Goal: Task Accomplishment & Management: Use online tool/utility

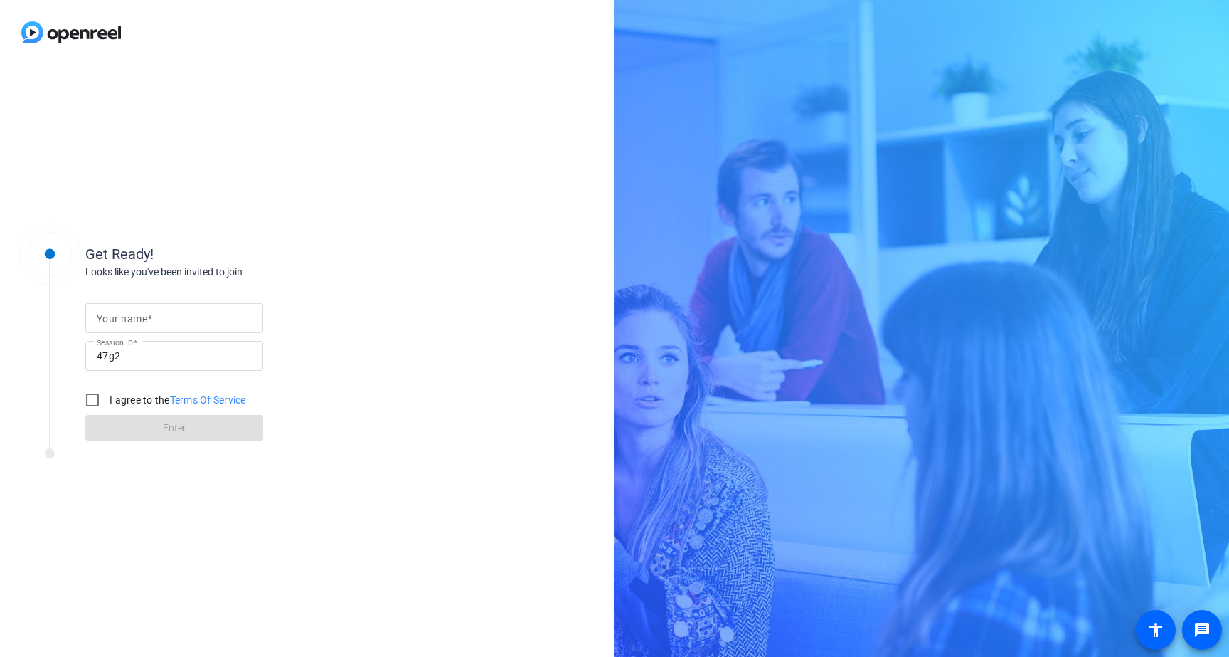
click at [169, 329] on div at bounding box center [174, 318] width 155 height 30
type input "[PERSON_NAME]"
click at [428, 401] on div "Get Ready! Looks like you've been invited to join Your name [PERSON_NAME] Sessi…" at bounding box center [307, 361] width 615 height 592
click at [91, 400] on input "I agree to the Terms Of Service" at bounding box center [92, 400] width 28 height 28
checkbox input "true"
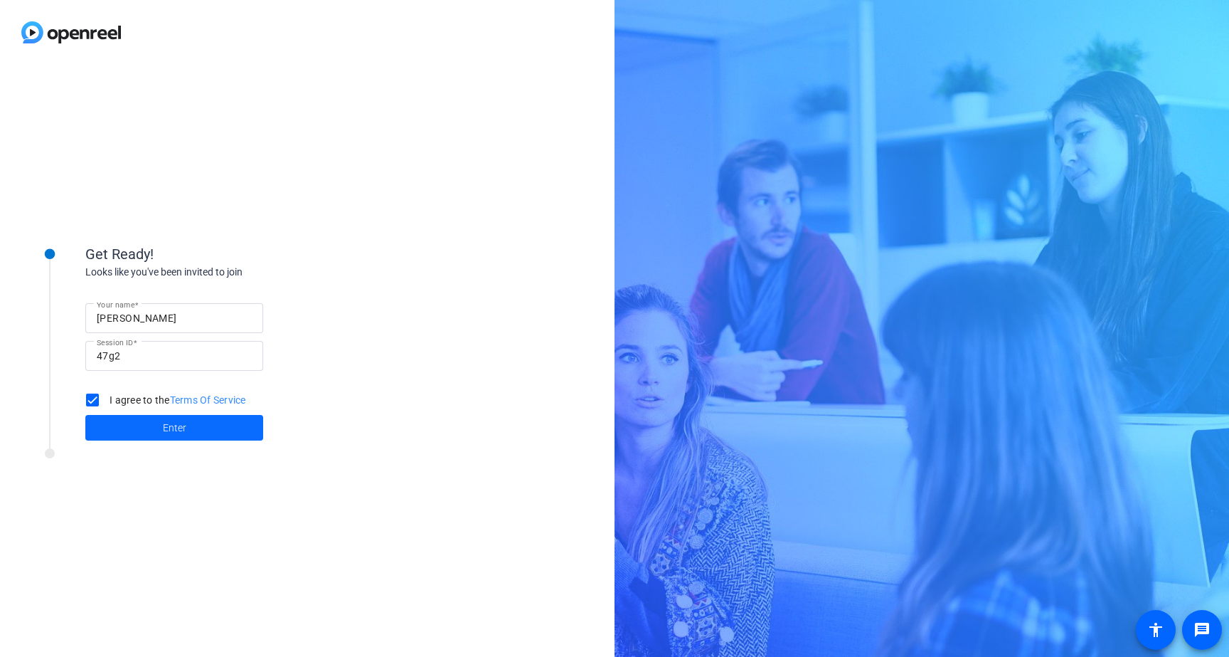
click at [192, 426] on span at bounding box center [174, 428] width 178 height 34
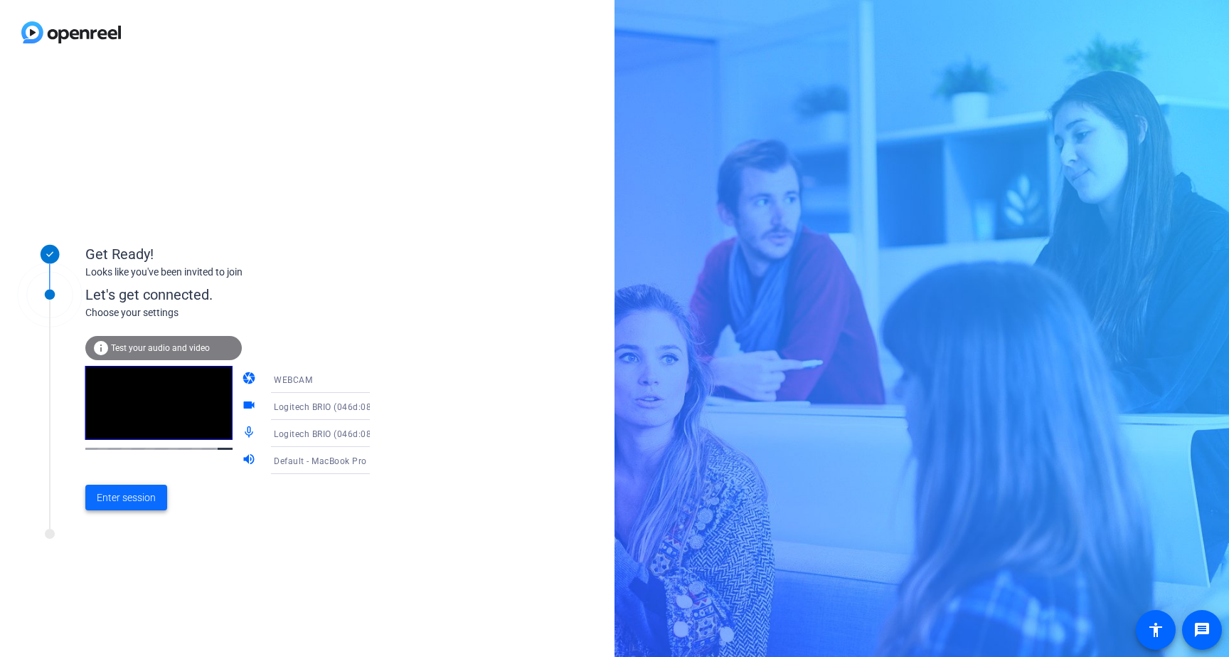
click at [115, 500] on span "Enter session" at bounding box center [126, 497] width 59 height 15
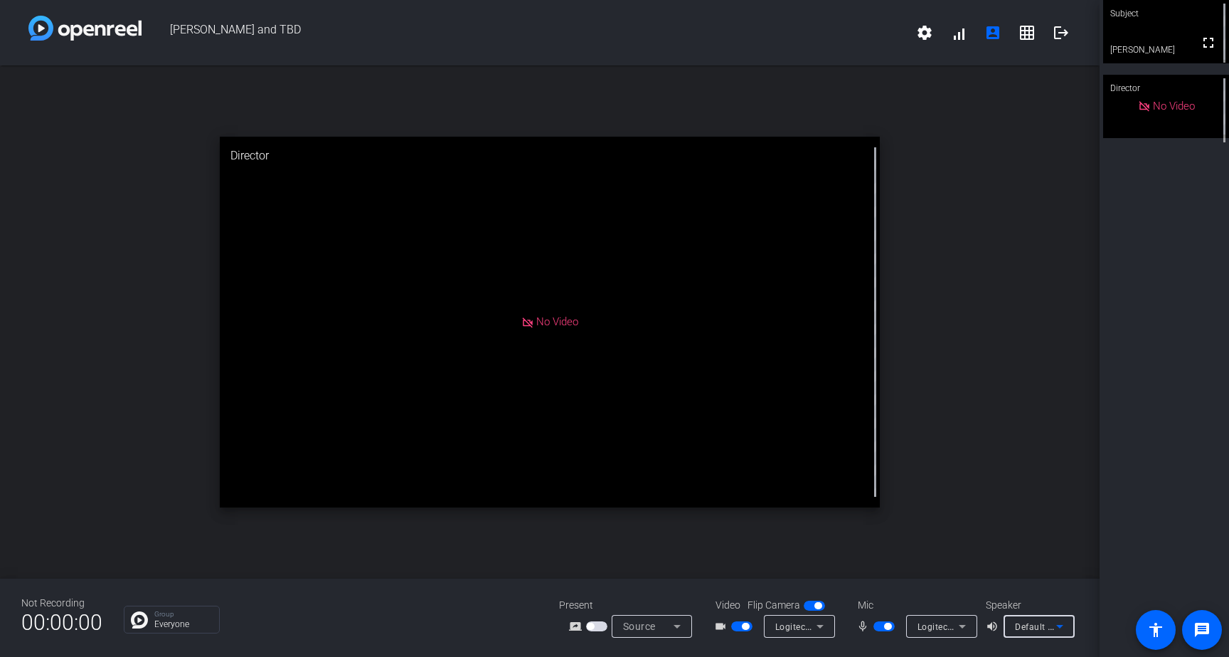
click at [1059, 625] on icon at bounding box center [1060, 627] width 7 height 4
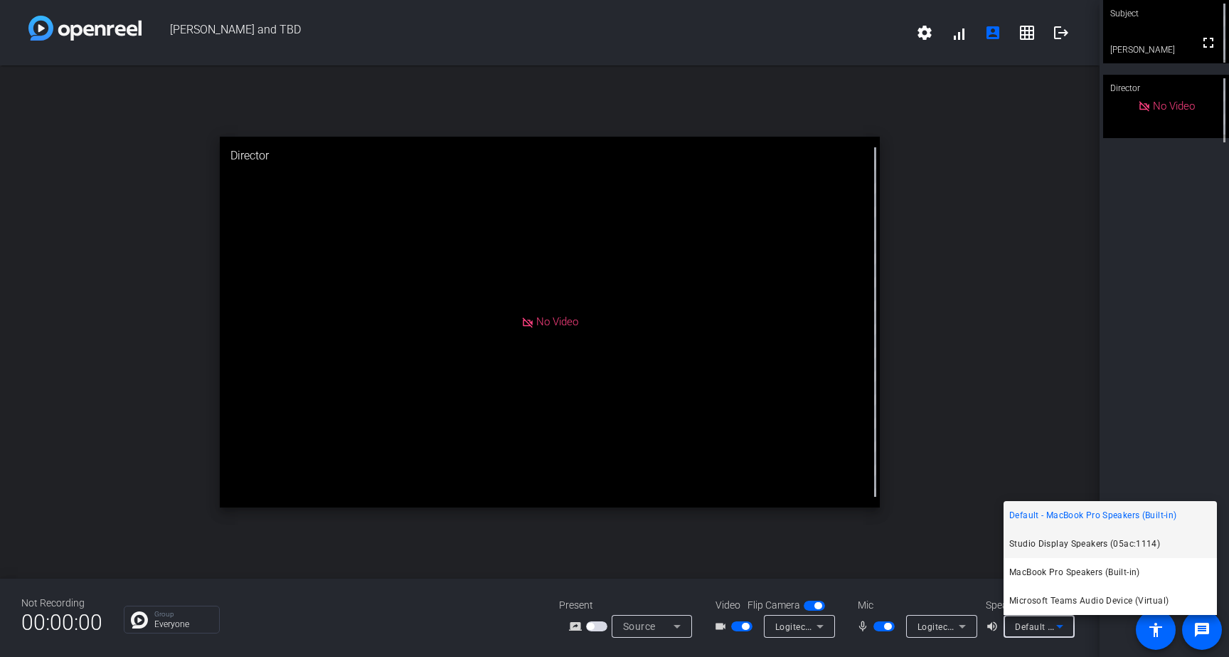
click at [1052, 547] on span "Studio Display Speakers (05ac:1114)" at bounding box center [1085, 543] width 151 height 17
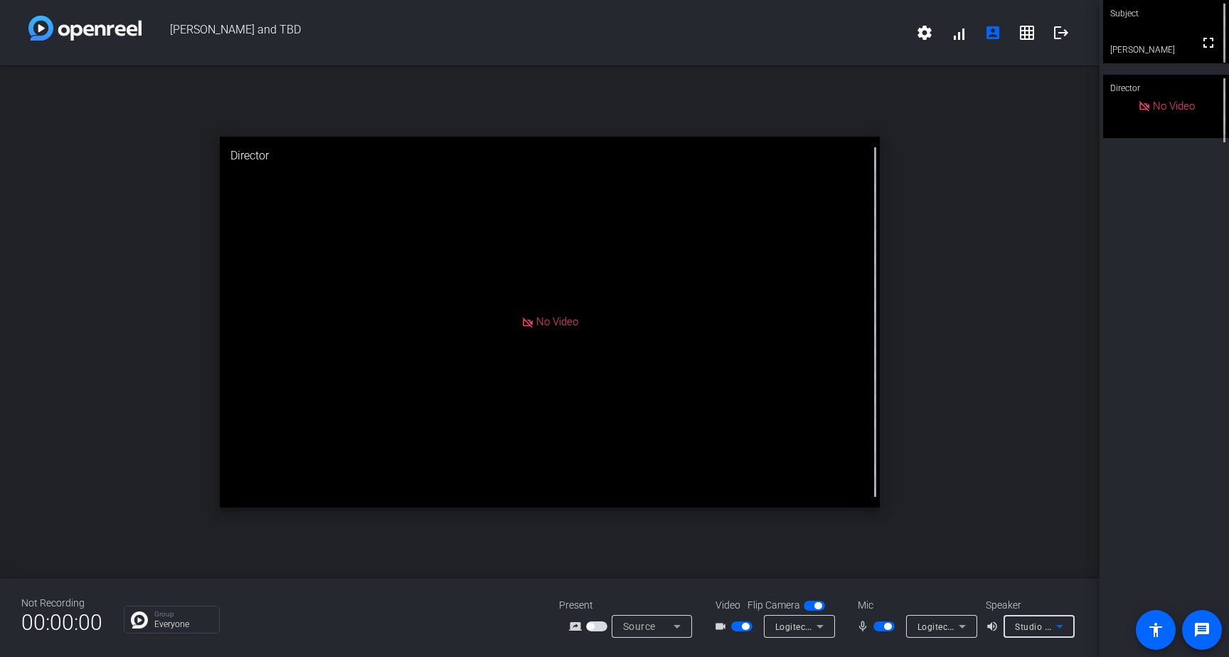
click at [963, 628] on icon at bounding box center [962, 626] width 17 height 17
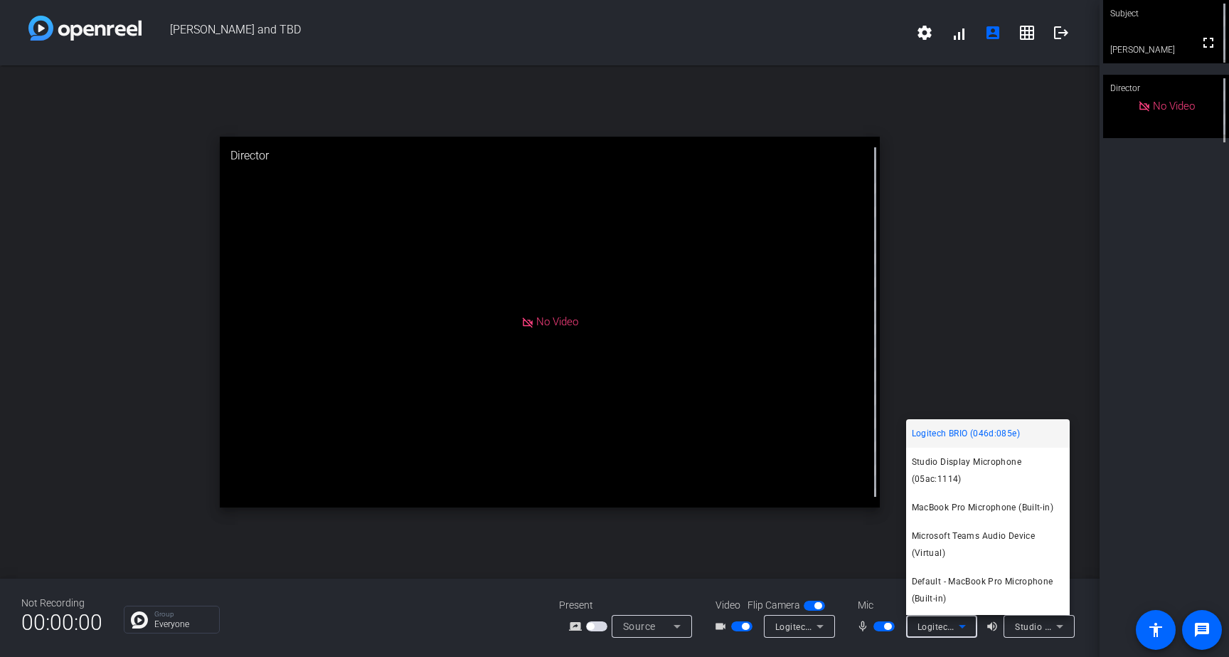
click at [822, 630] on div at bounding box center [614, 328] width 1229 height 657
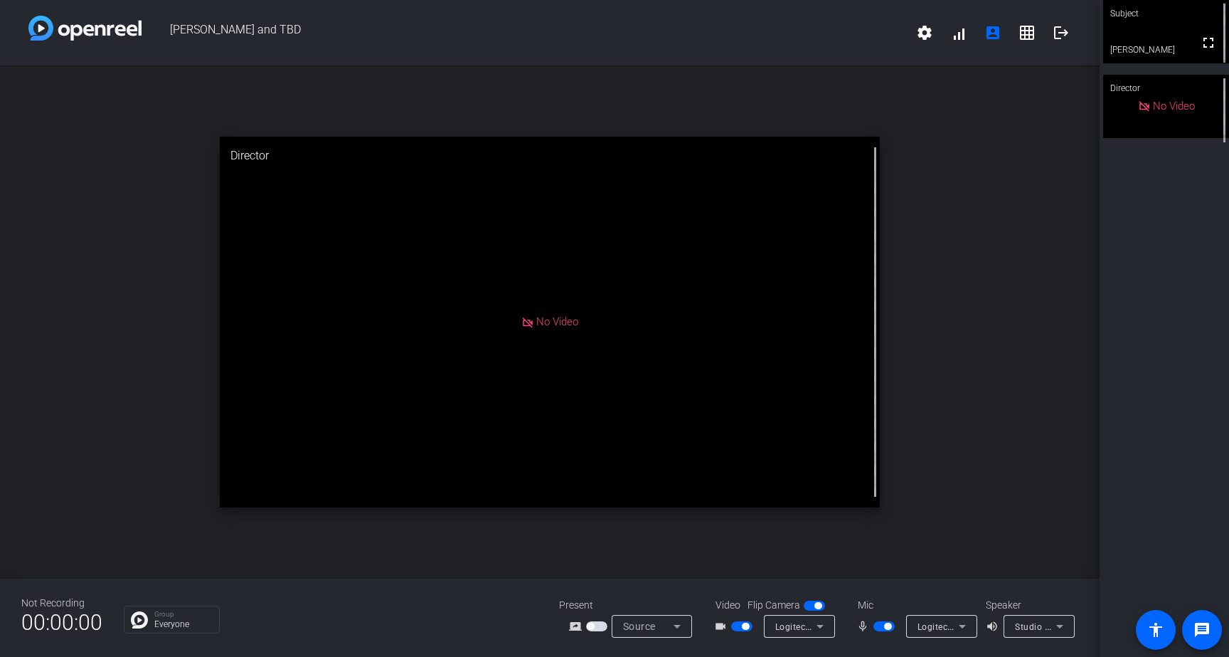
click at [821, 628] on icon at bounding box center [820, 626] width 17 height 17
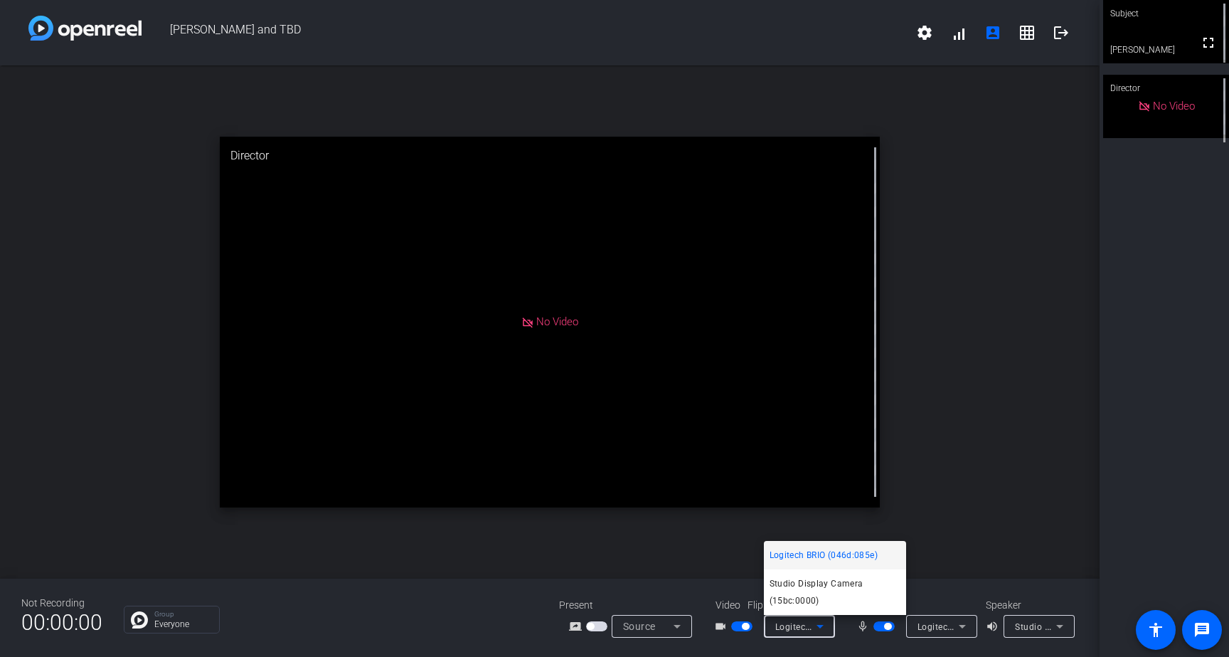
click at [1005, 445] on div at bounding box center [614, 328] width 1229 height 657
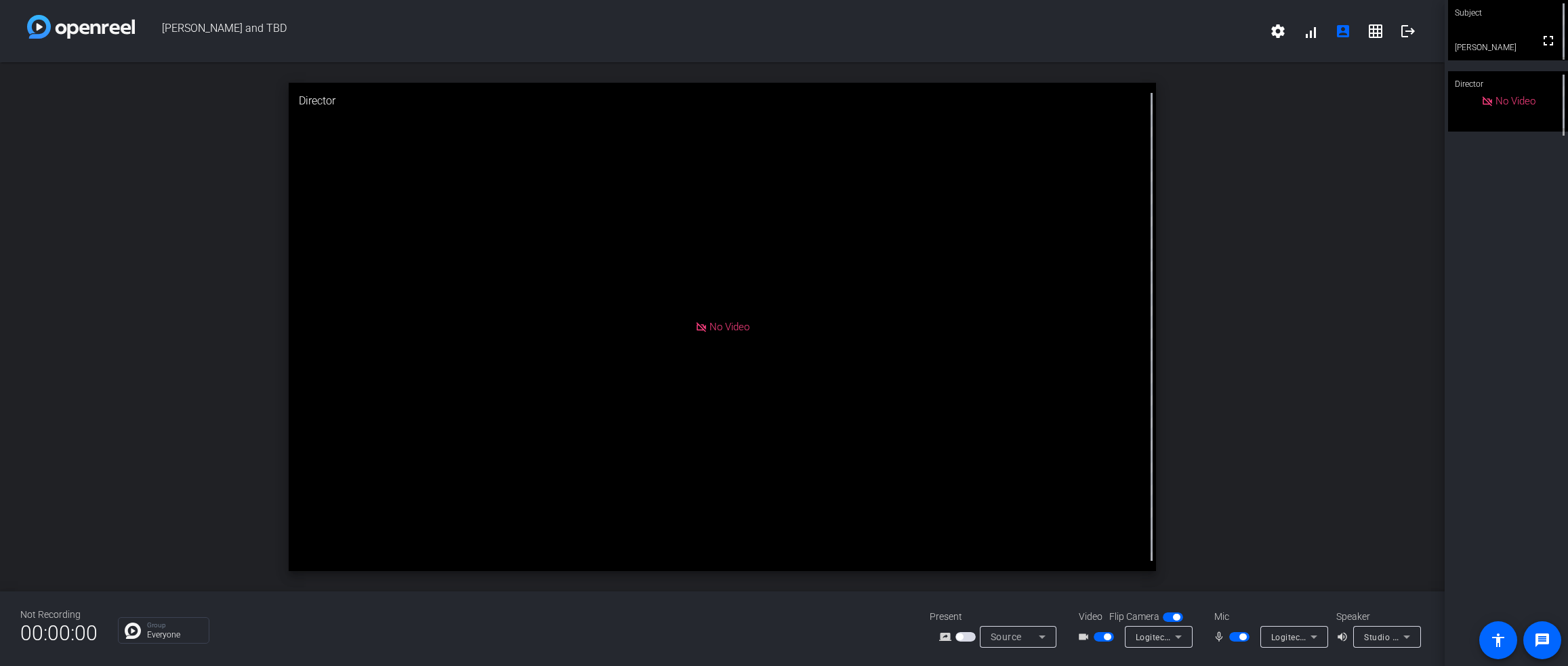
click at [1171, 359] on div "open_in_new Director No Video" at bounding box center [722, 326] width 1445 height 529
click at [1171, 625] on icon at bounding box center [1407, 636] width 16 height 16
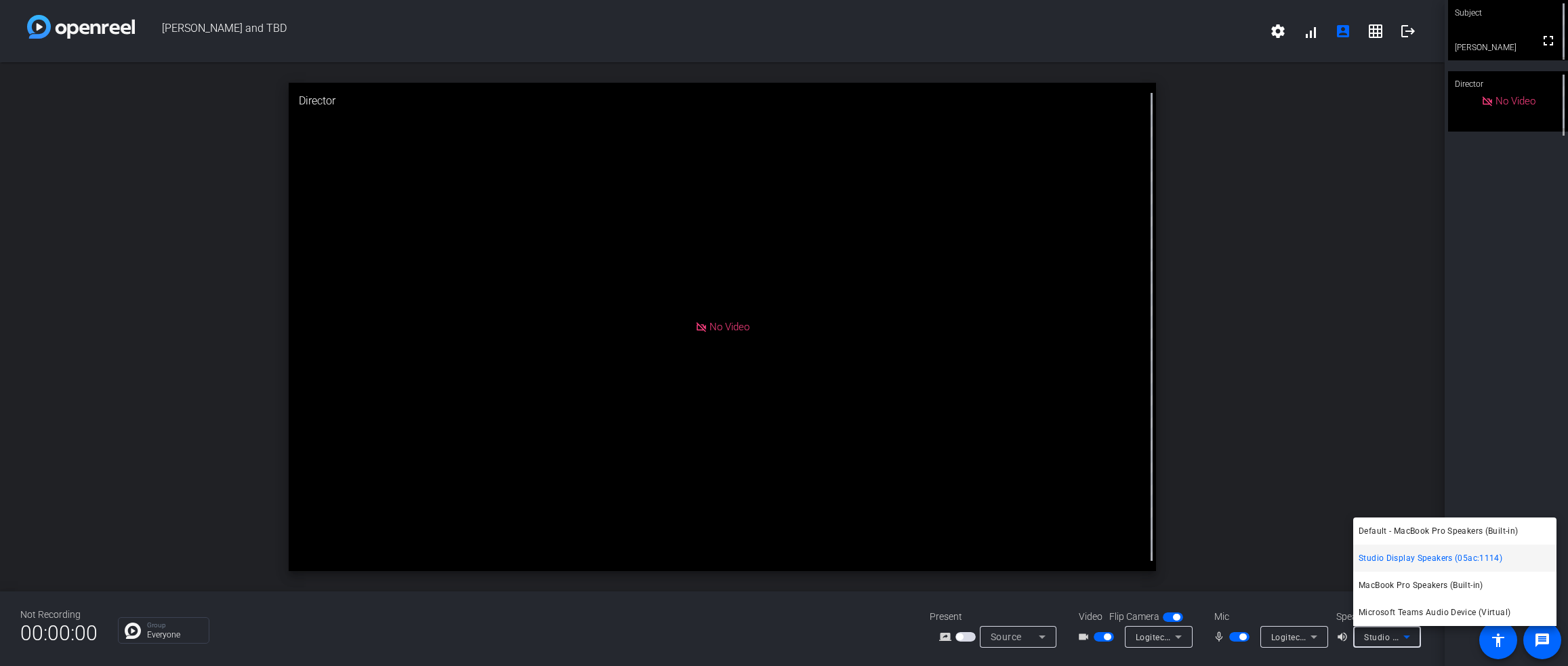
click at [1039, 625] on div at bounding box center [784, 333] width 1568 height 666
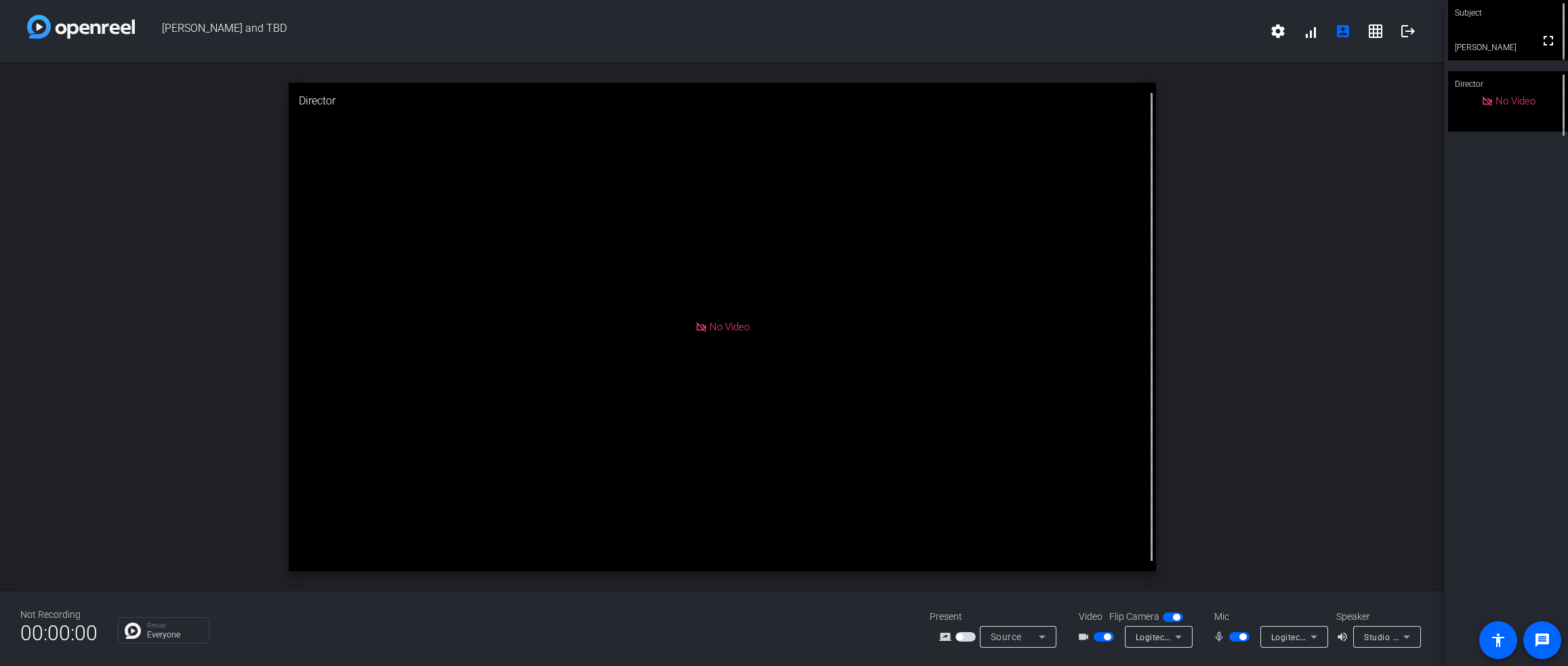
click at [1171, 225] on div "open_in_new Director No Video" at bounding box center [722, 326] width 1445 height 529
click at [1171, 625] on icon at bounding box center [1407, 636] width 16 height 16
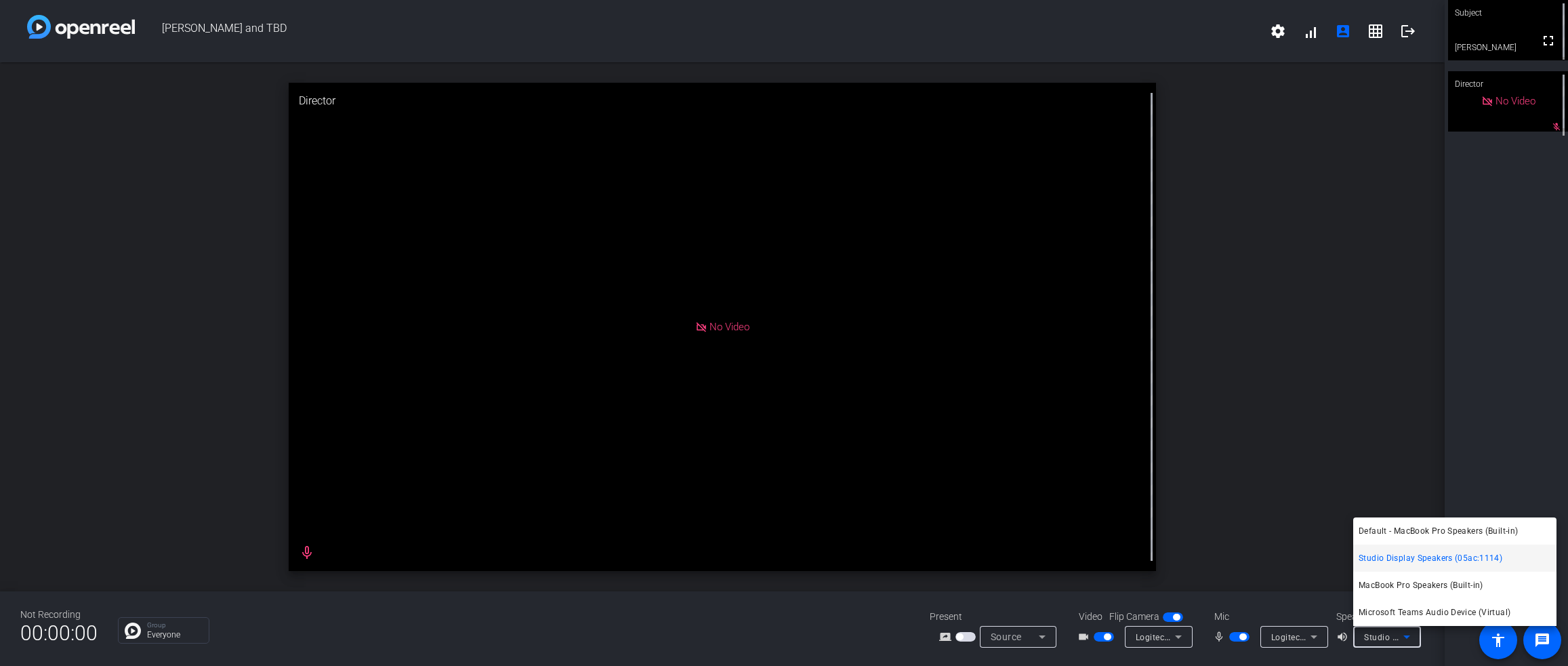
click at [1171, 559] on span "Studio Display Speakers (05ac:1114)" at bounding box center [1431, 557] width 144 height 16
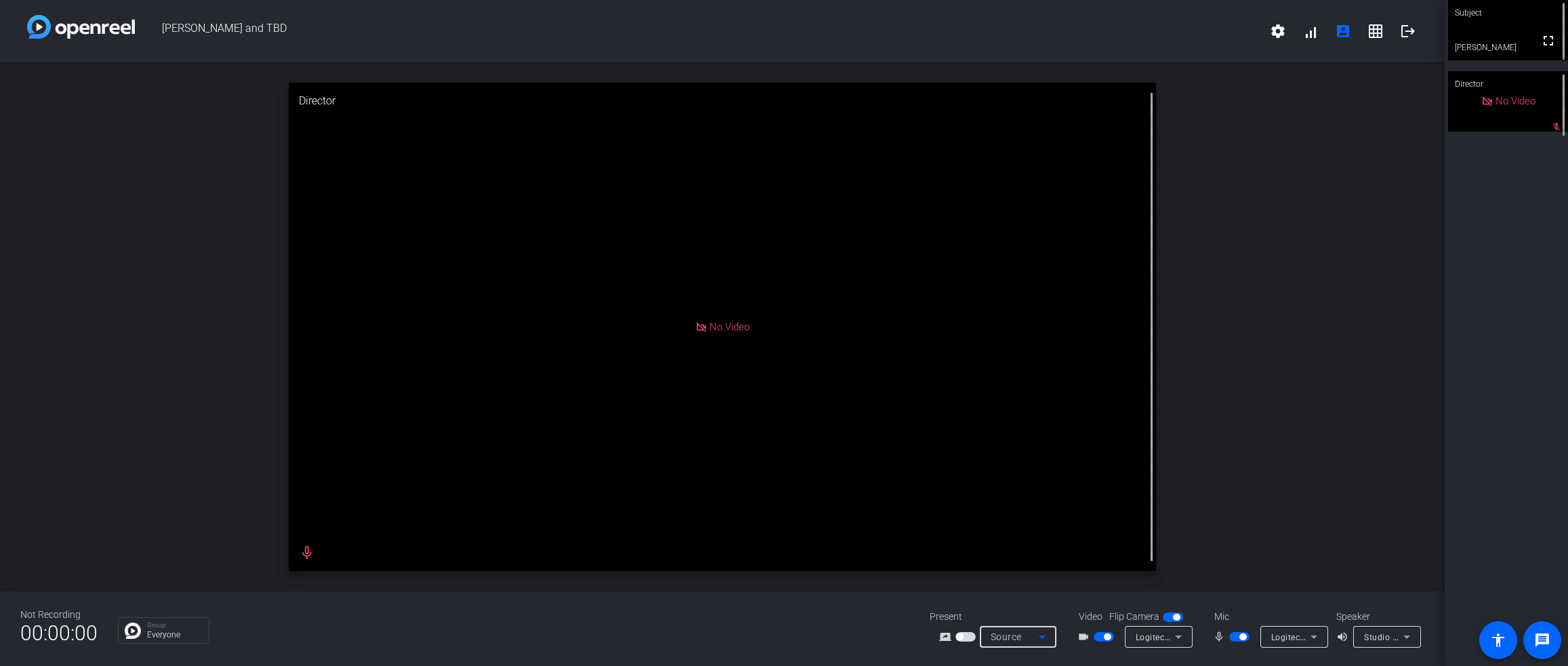
click at [1046, 625] on icon at bounding box center [1042, 636] width 16 height 16
click at [1171, 484] on div at bounding box center [784, 333] width 1568 height 666
click at [1171, 35] on mat-icon "settings" at bounding box center [1277, 30] width 16 height 16
click at [1171, 31] on div at bounding box center [784, 333] width 1568 height 666
click at [1171, 625] on icon at bounding box center [1407, 636] width 16 height 16
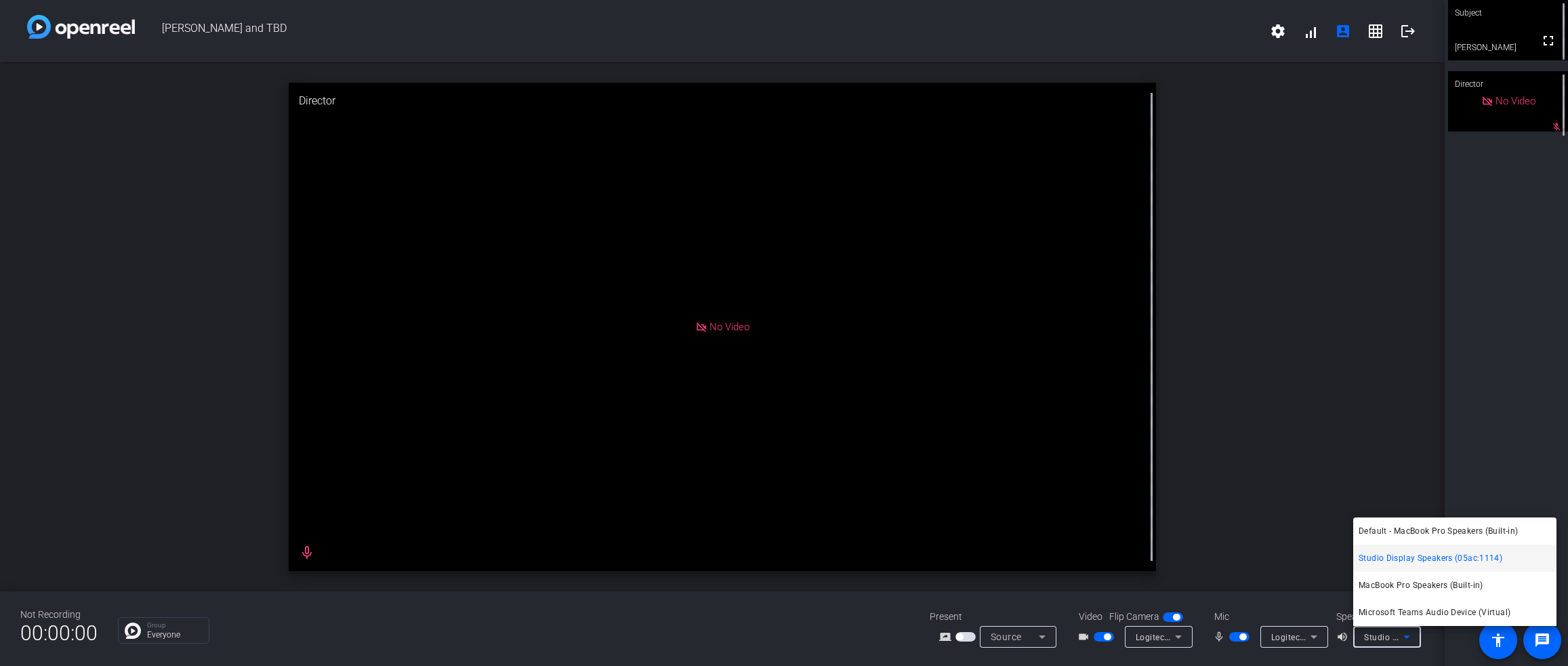
click at [1171, 278] on div at bounding box center [784, 333] width 1568 height 666
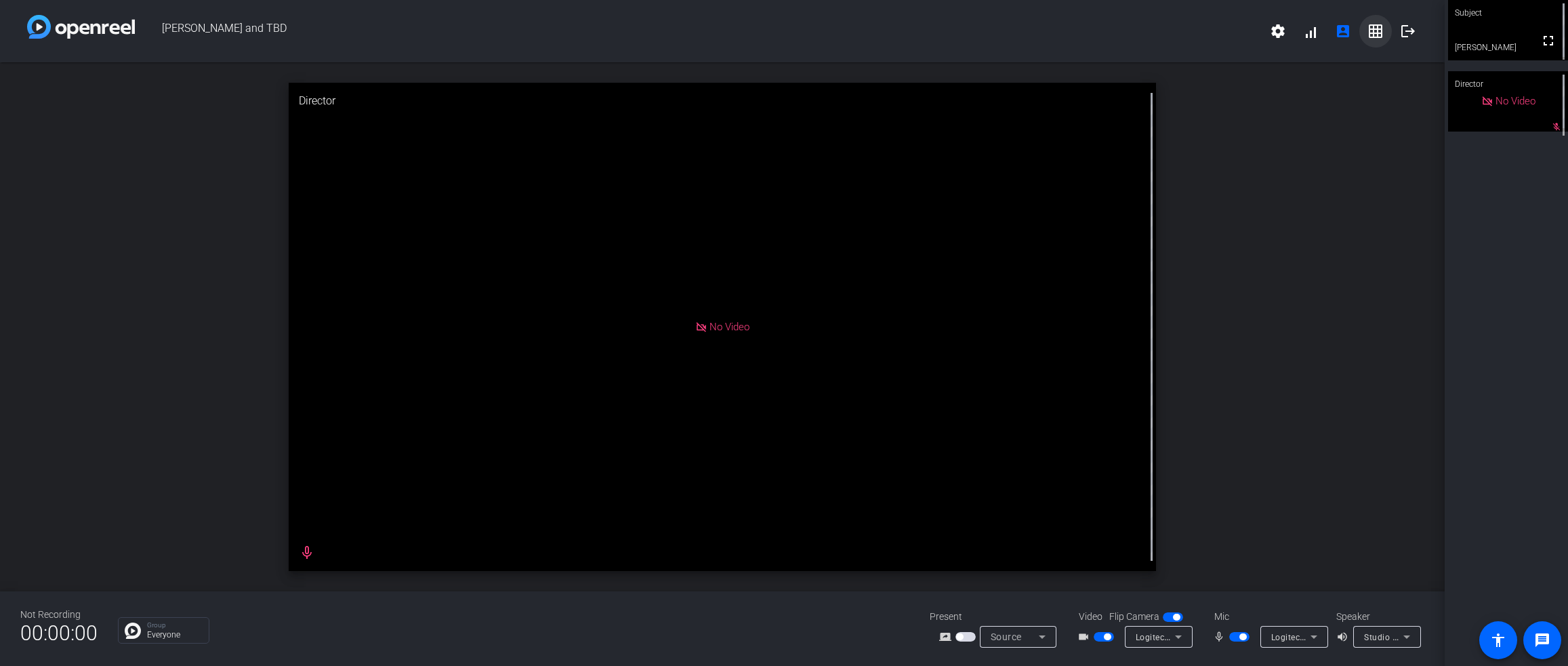
click at [1171, 33] on mat-icon "grid_on" at bounding box center [1376, 30] width 16 height 16
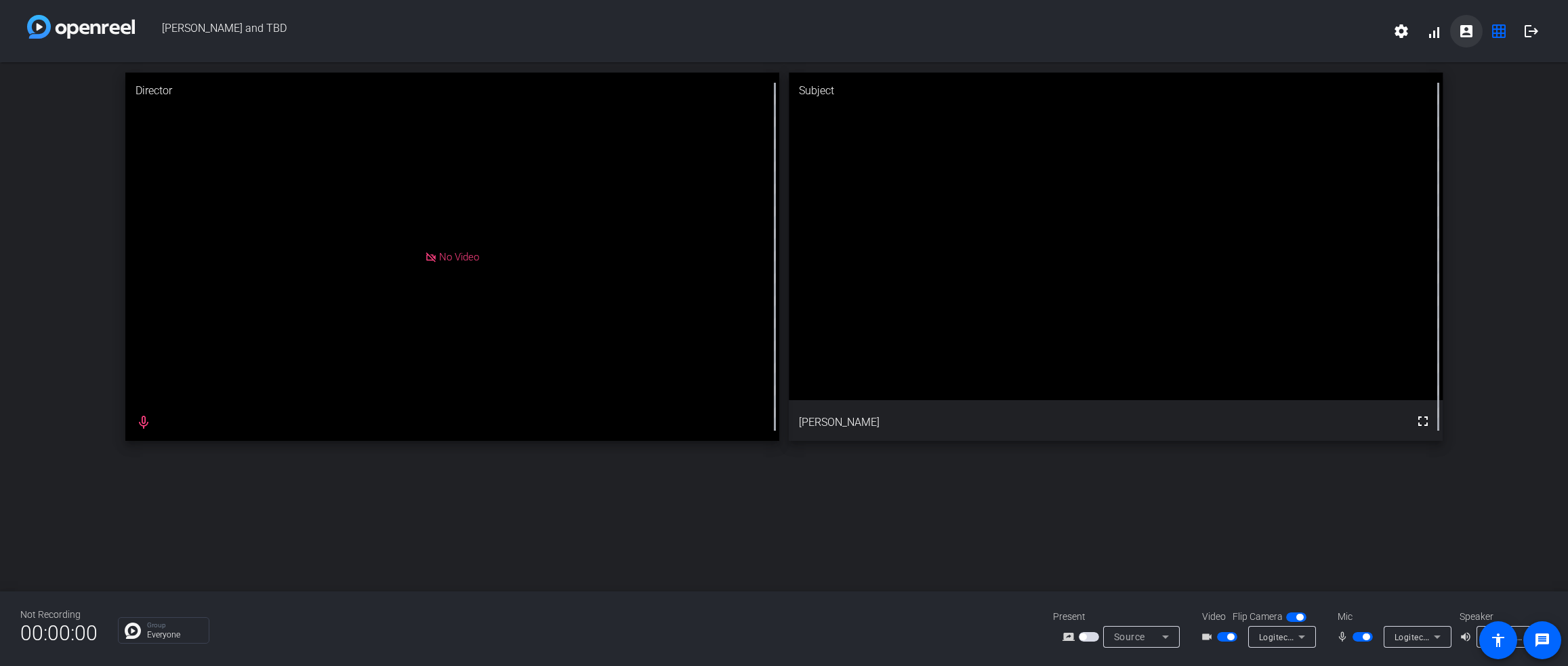
click at [1171, 28] on mat-icon "account_box" at bounding box center [1466, 30] width 16 height 16
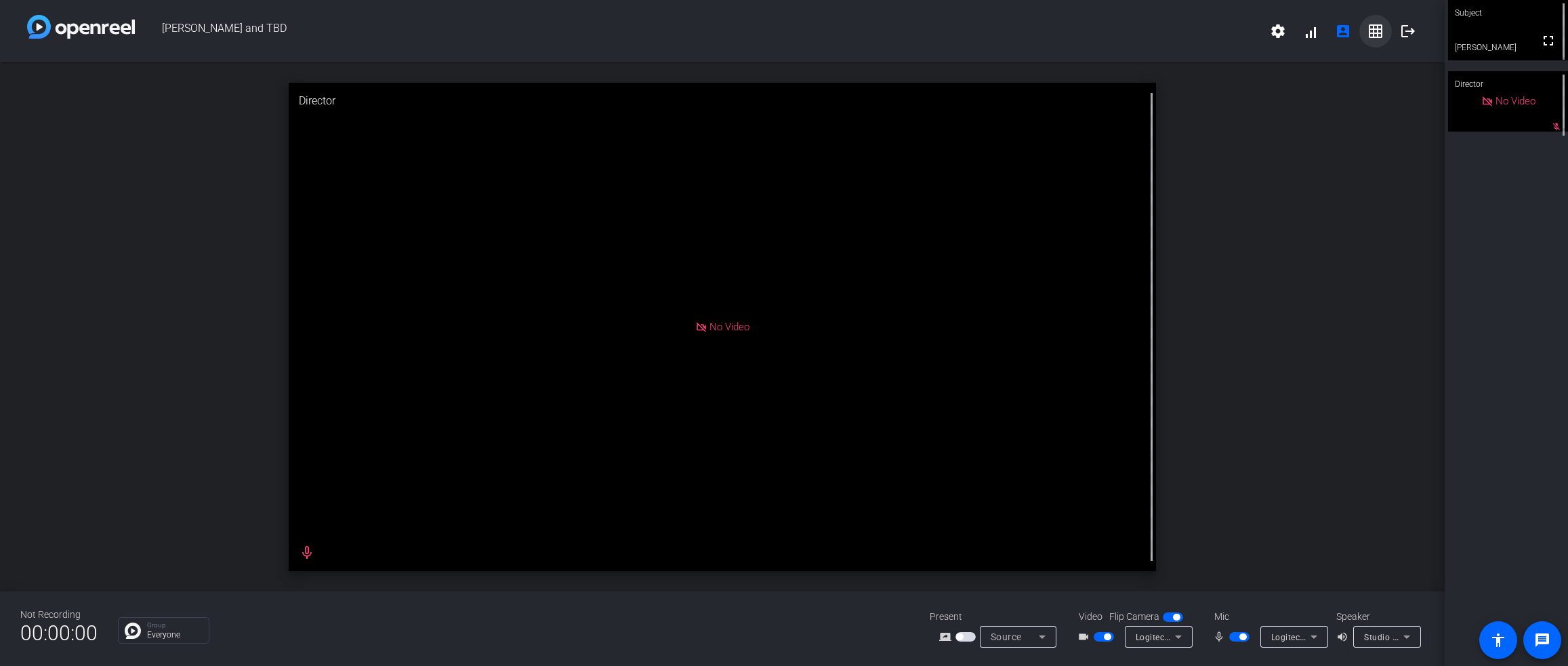
click at [1171, 28] on mat-icon "grid_on" at bounding box center [1376, 30] width 16 height 16
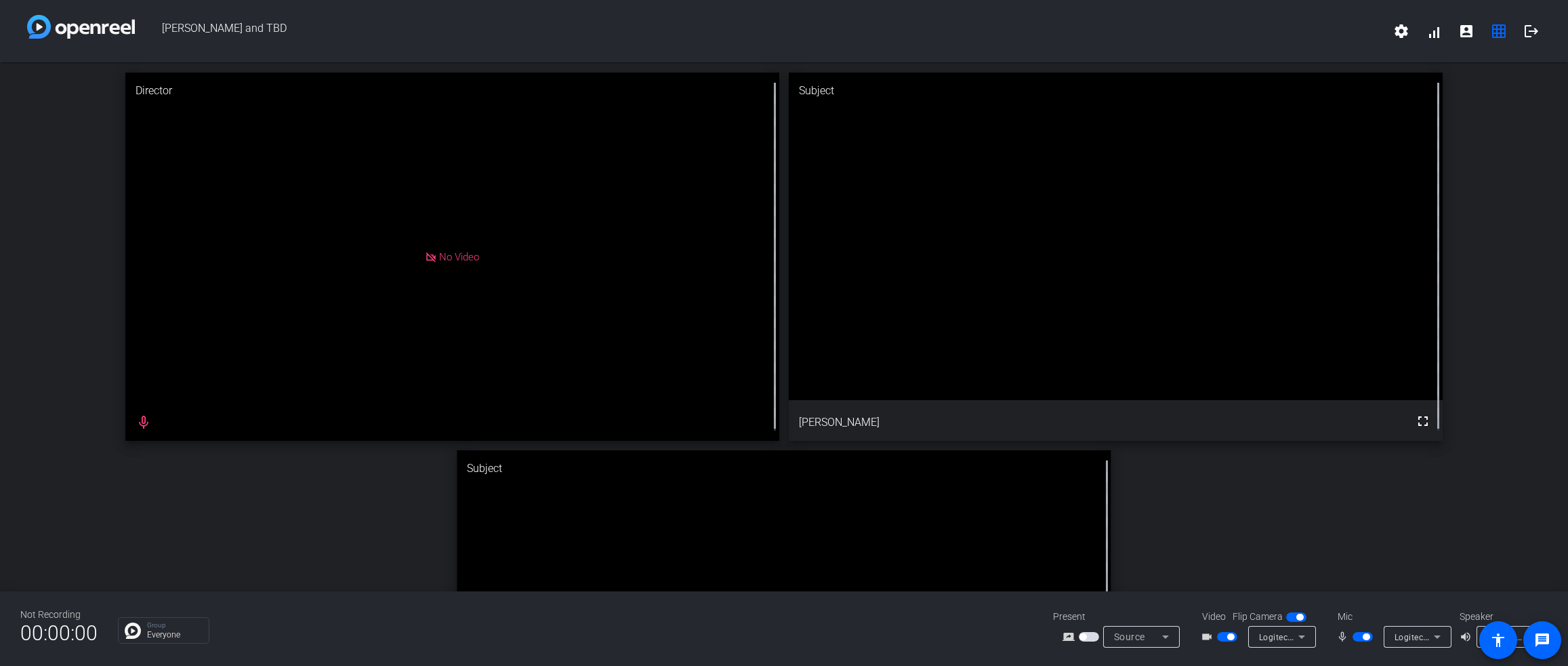
click at [1171, 517] on div "Director No Video mic_none Subject fullscreen [PERSON_NAME] Subject fullscreen …" at bounding box center [784, 445] width 1568 height 766
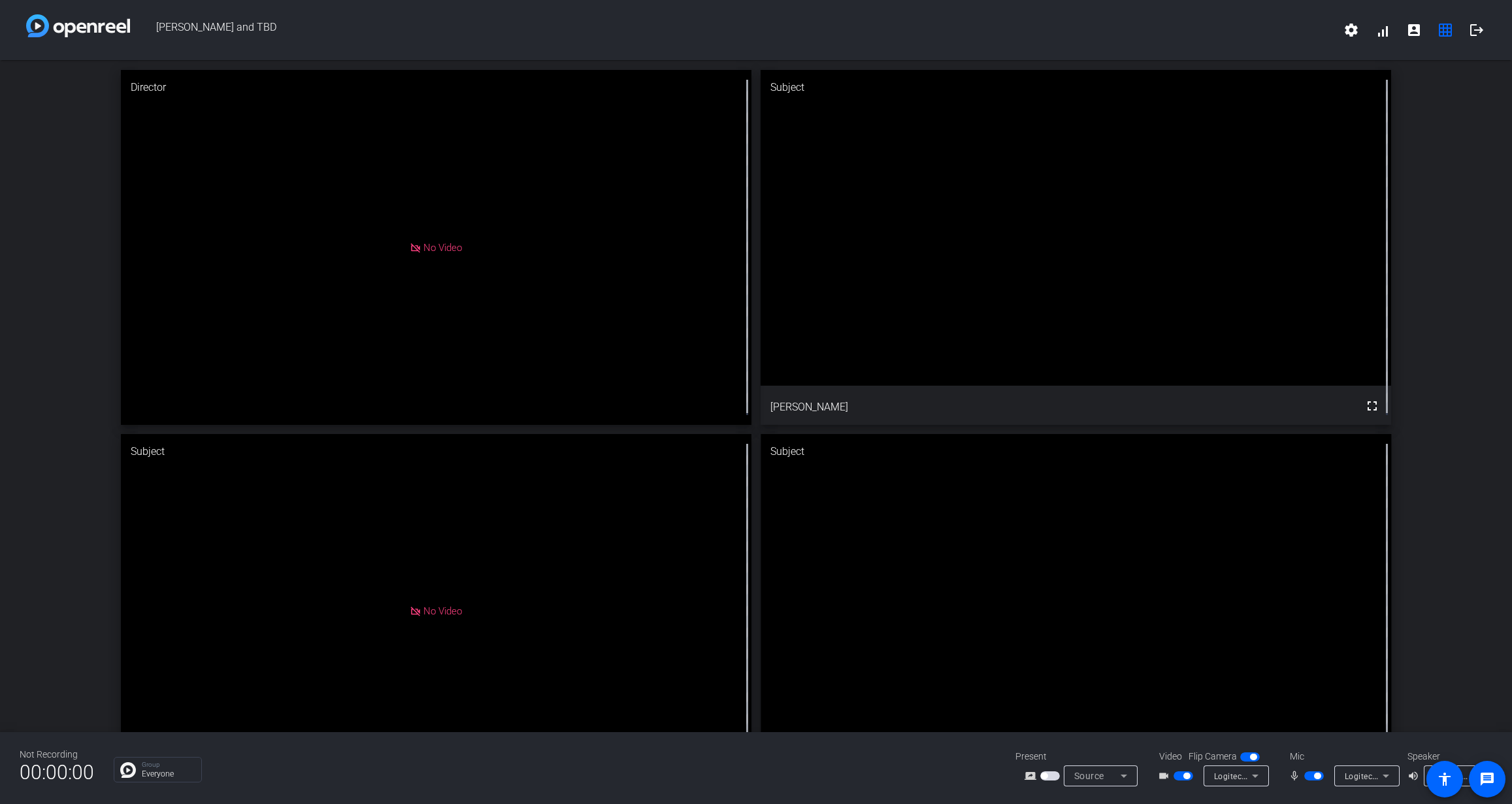
click at [1129, 603] on icon at bounding box center [1386, 776] width 16 height 16
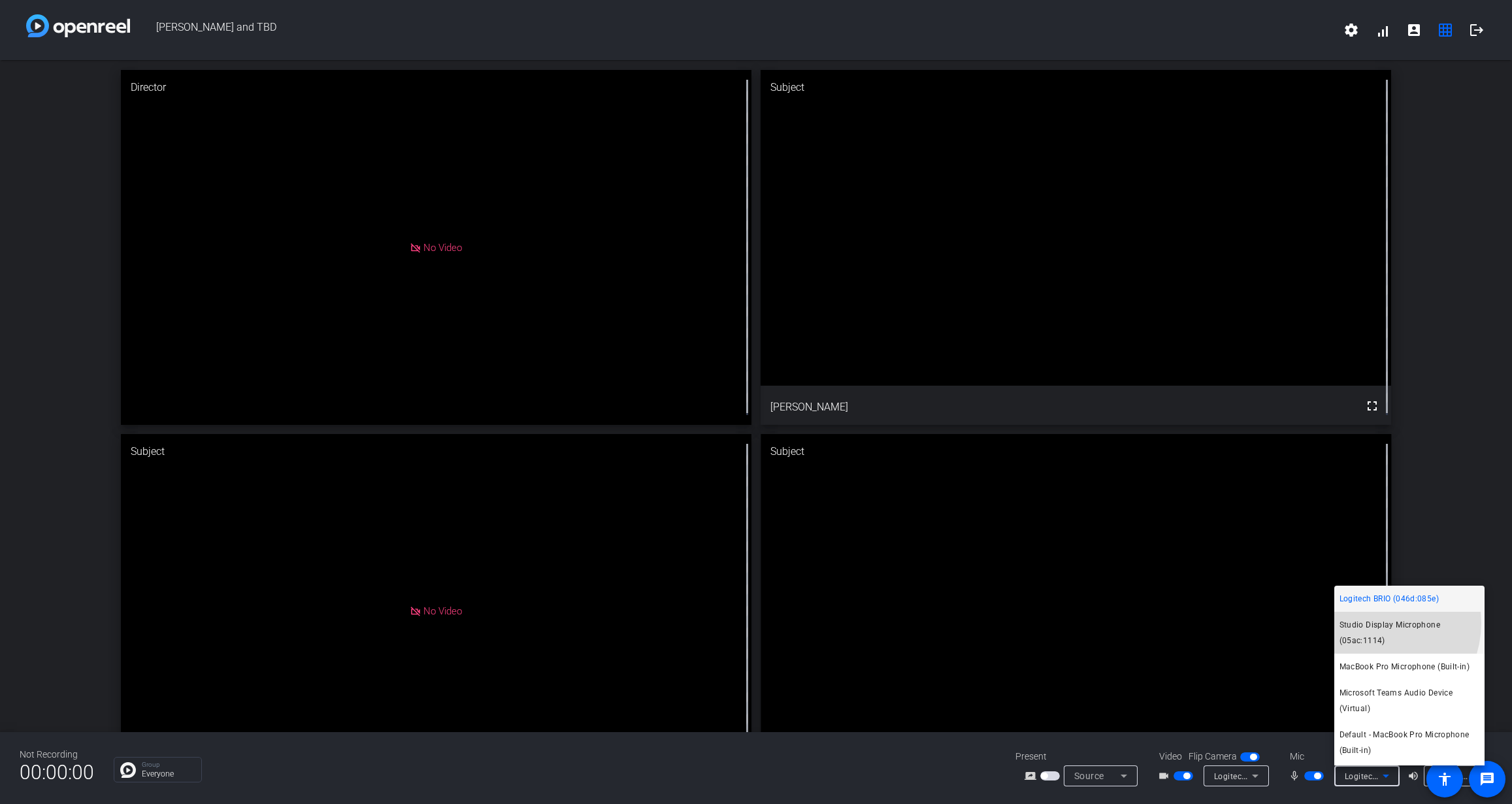
click at [1129, 603] on span "Studio Display Microphone (05ac:1114)" at bounding box center [1410, 633] width 140 height 31
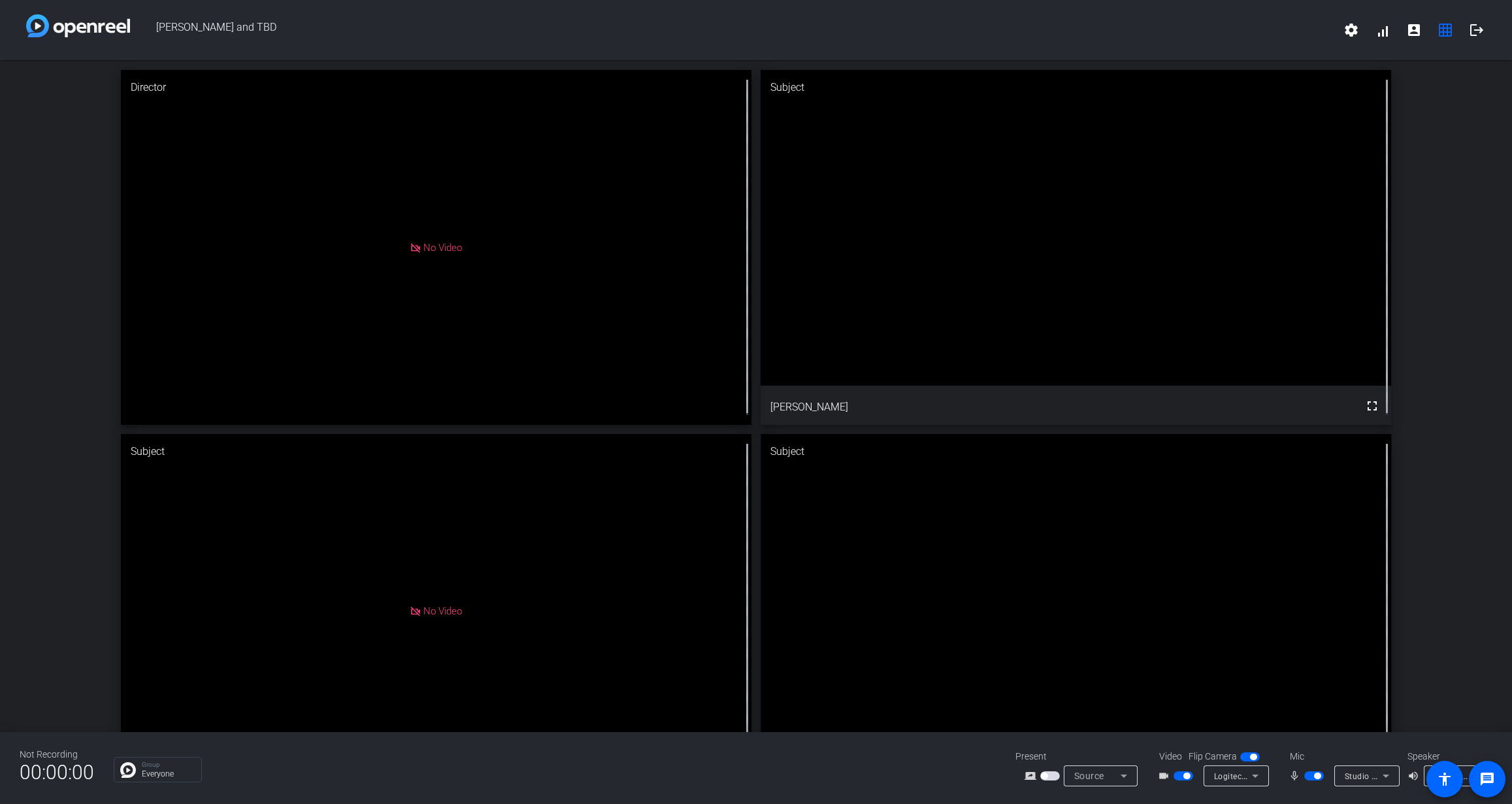
click at [1129, 603] on div "Logitech BRIO (046d:085e)" at bounding box center [1236, 776] width 65 height 21
click at [1129, 603] on div at bounding box center [756, 402] width 1512 height 804
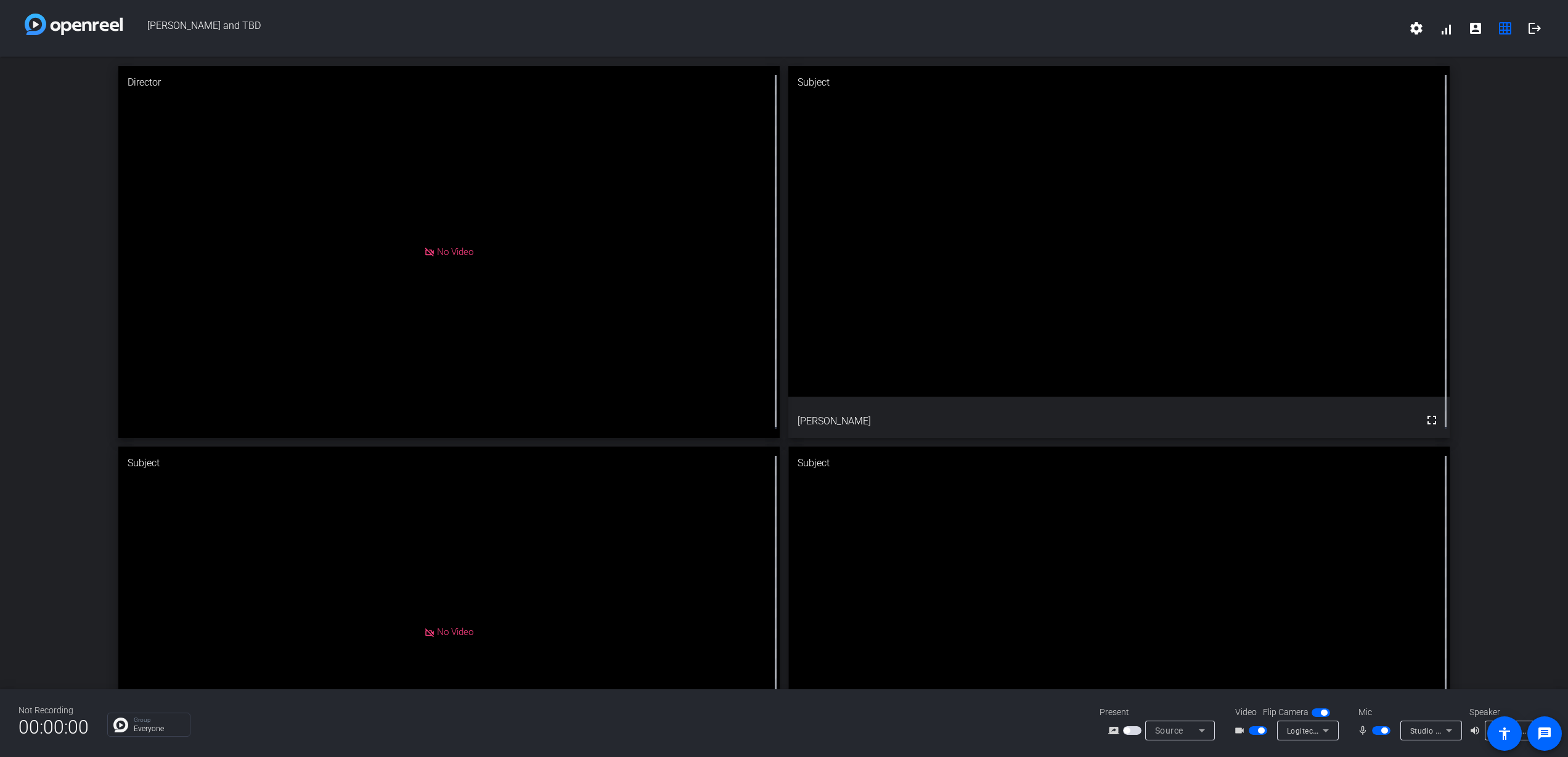
click at [1065, 568] on icon at bounding box center [1448, 730] width 15 height 15
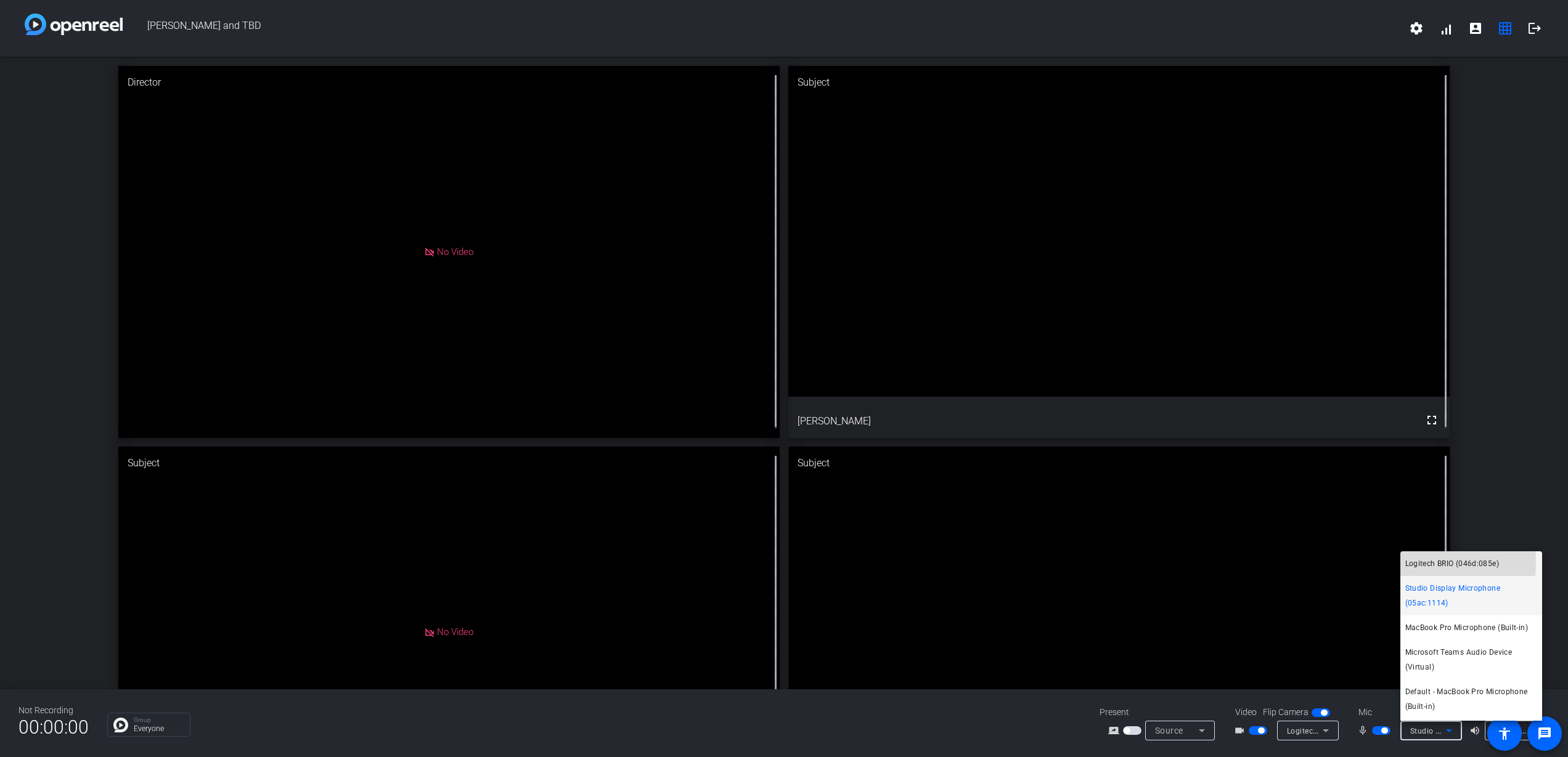
click at [1065, 563] on span "Logitech BRIO (046d:085e)" at bounding box center [1452, 563] width 94 height 15
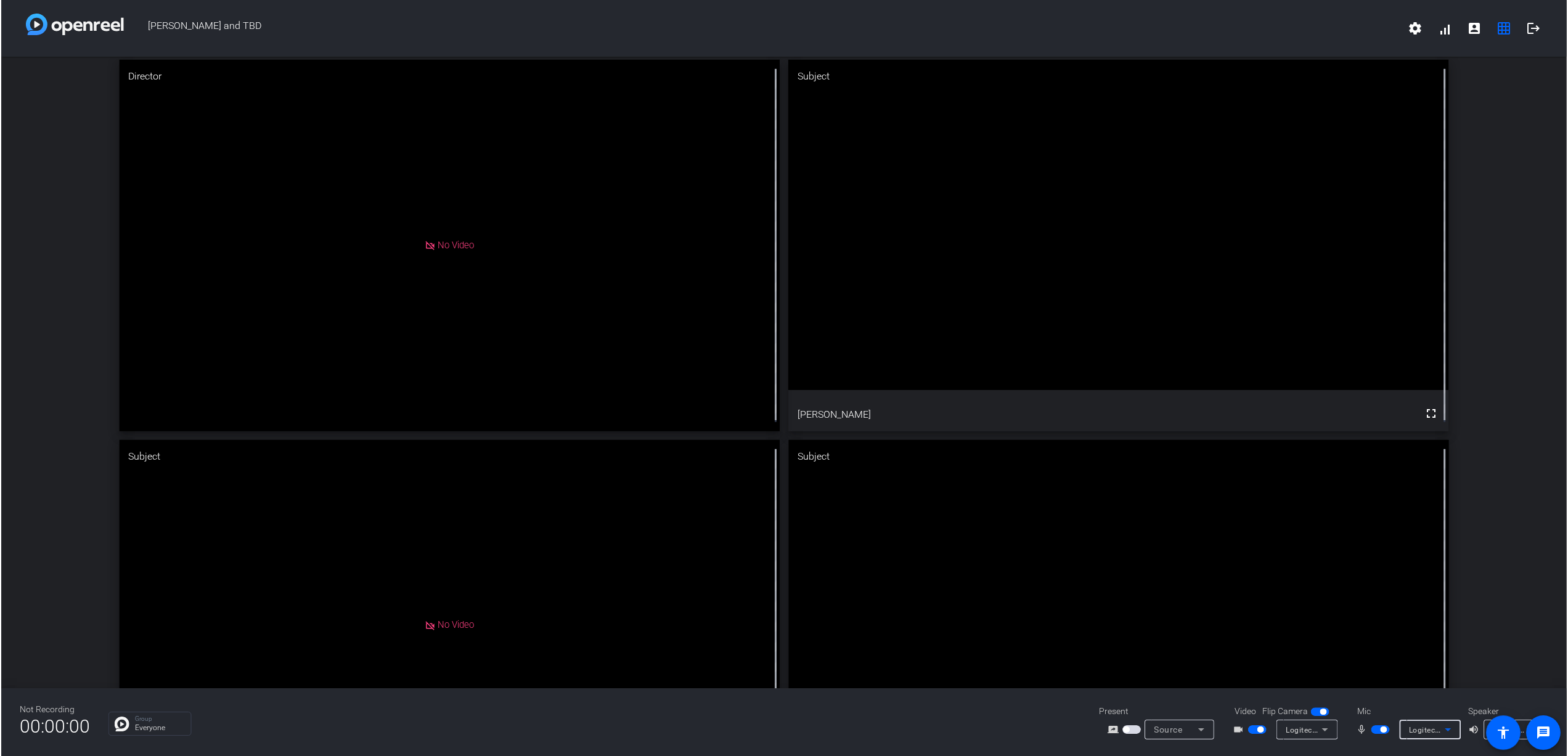
scroll to position [7, 0]
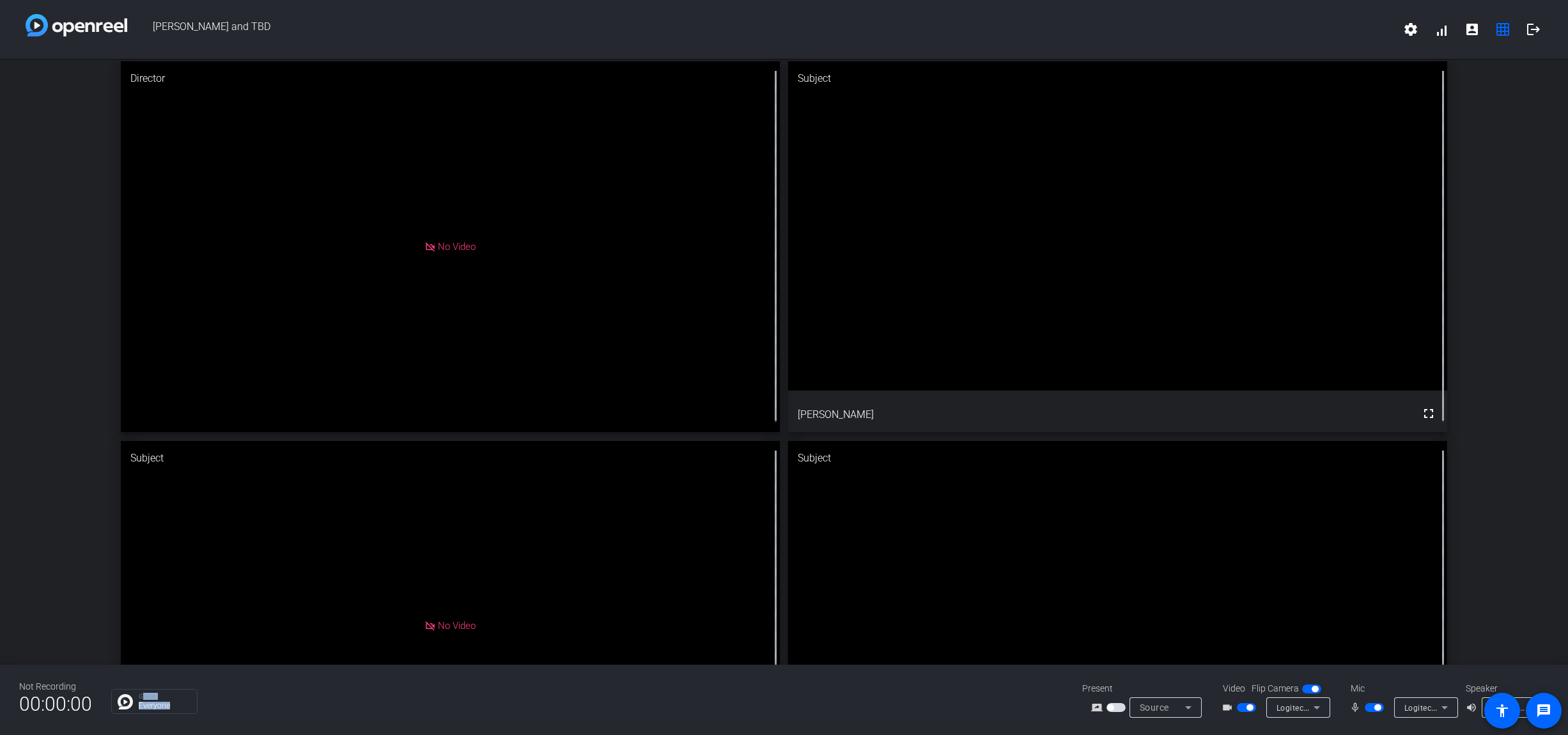
drag, startPoint x: 359, startPoint y: 709, endPoint x: 290, endPoint y: 689, distance: 71.8
click at [280, 589] on div "Not Recording 00:00:00 Group Everyone Present screen_share_outline Source Video…" at bounding box center [784, 700] width 1568 height 70
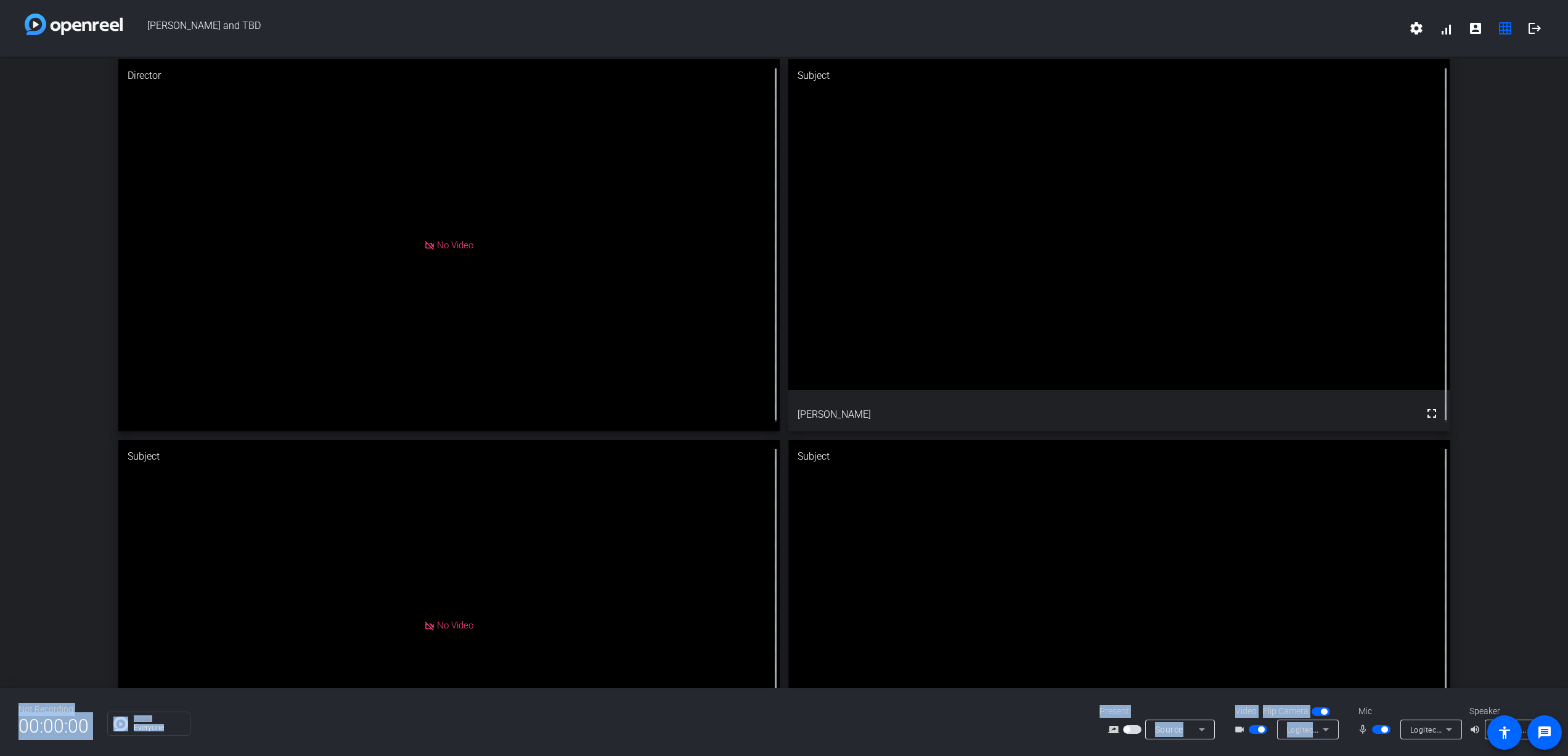
scroll to position [12, 0]
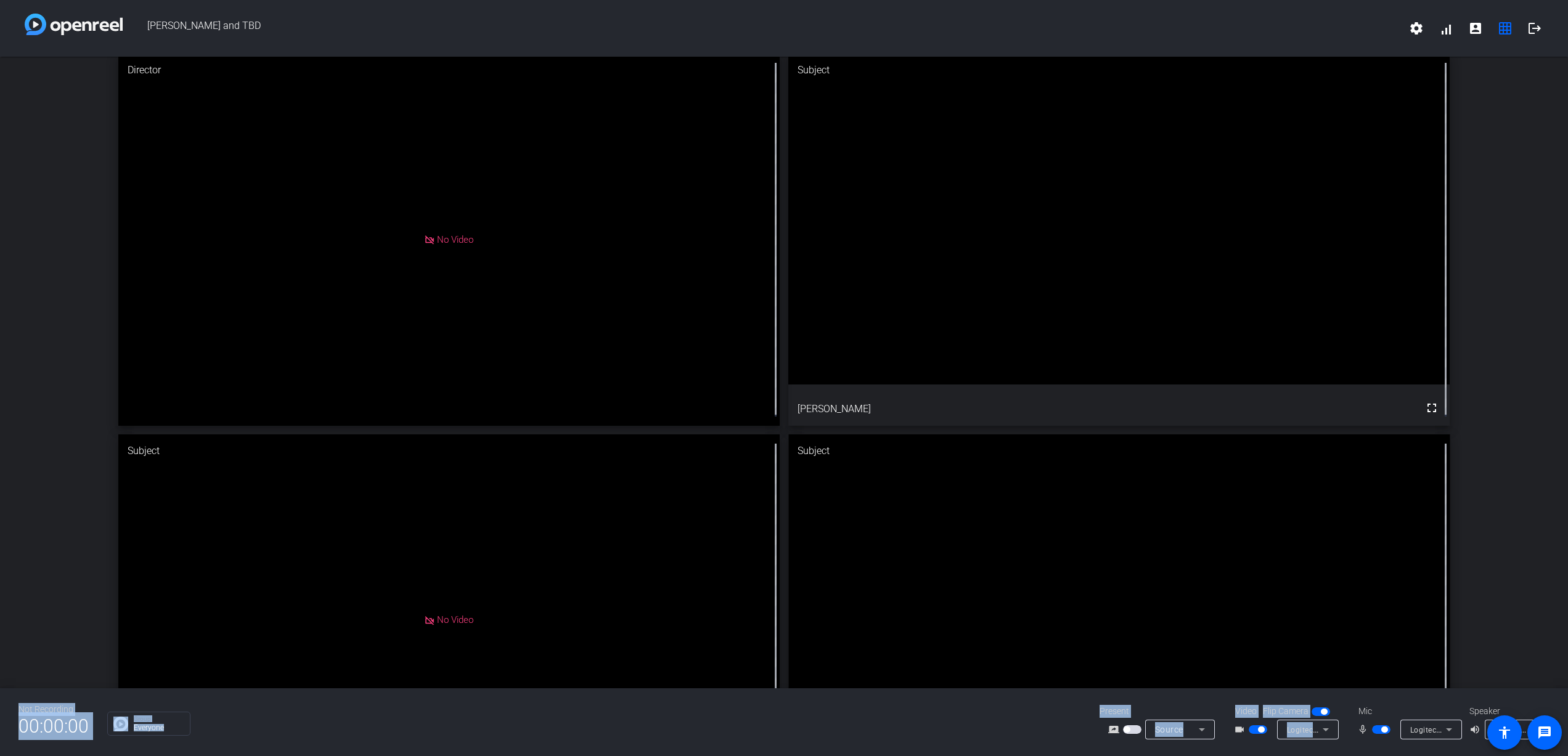
drag, startPoint x: 1465, startPoint y: 698, endPoint x: 1456, endPoint y: 664, distance: 35.2
click at [1065, 568] on div "[PERSON_NAME] and TBD settings signal_cellular_alt account_box grid_on logout D…" at bounding box center [784, 378] width 1568 height 756
click at [1065, 568] on div "Not Recording 00:00:00 Group Everyone Present screen_share_outline Source Video…" at bounding box center [784, 722] width 1568 height 68
click at [1065, 568] on icon at bounding box center [1448, 729] width 15 height 15
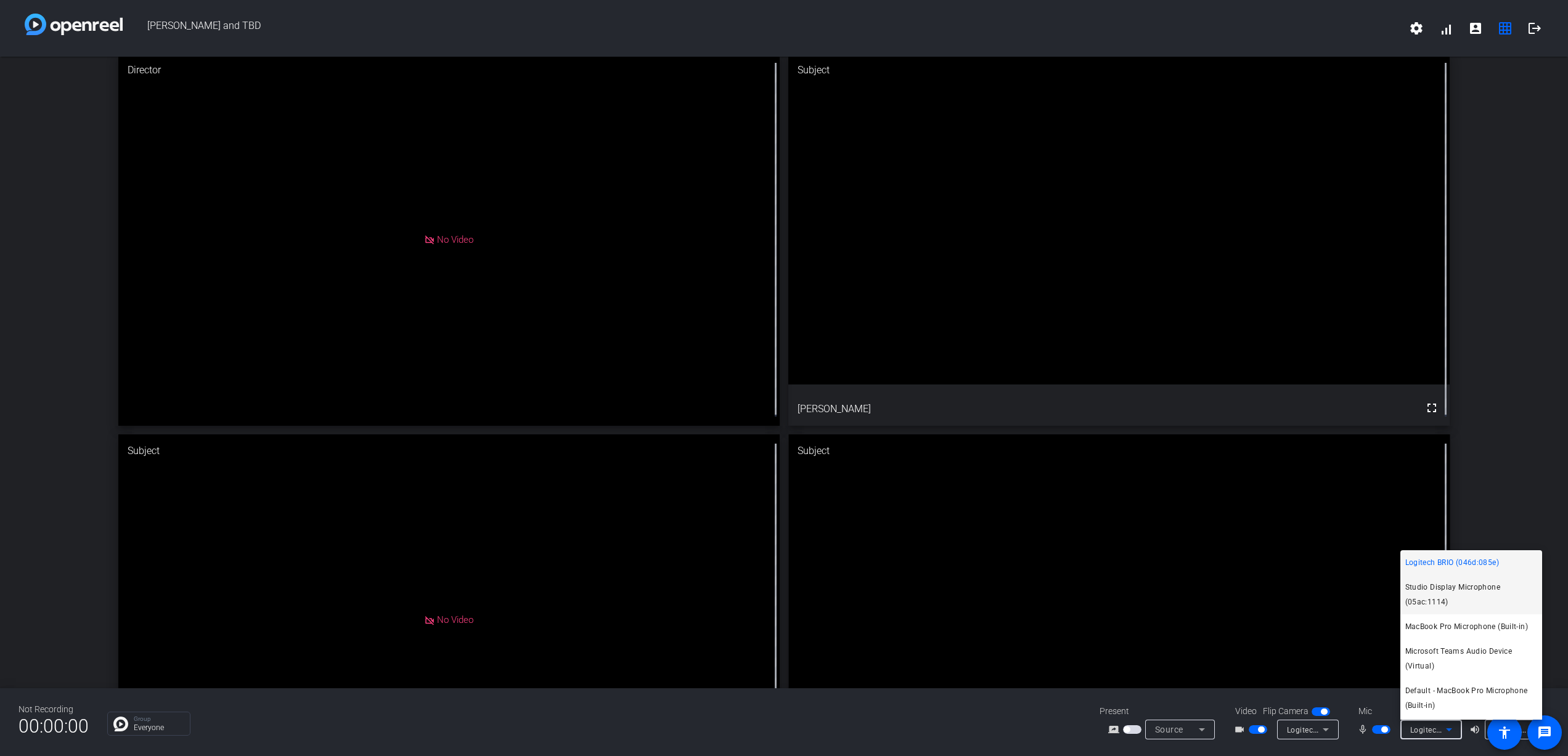
click at [1065, 568] on span "Studio Display Microphone (05ac:1114)" at bounding box center [1471, 595] width 132 height 29
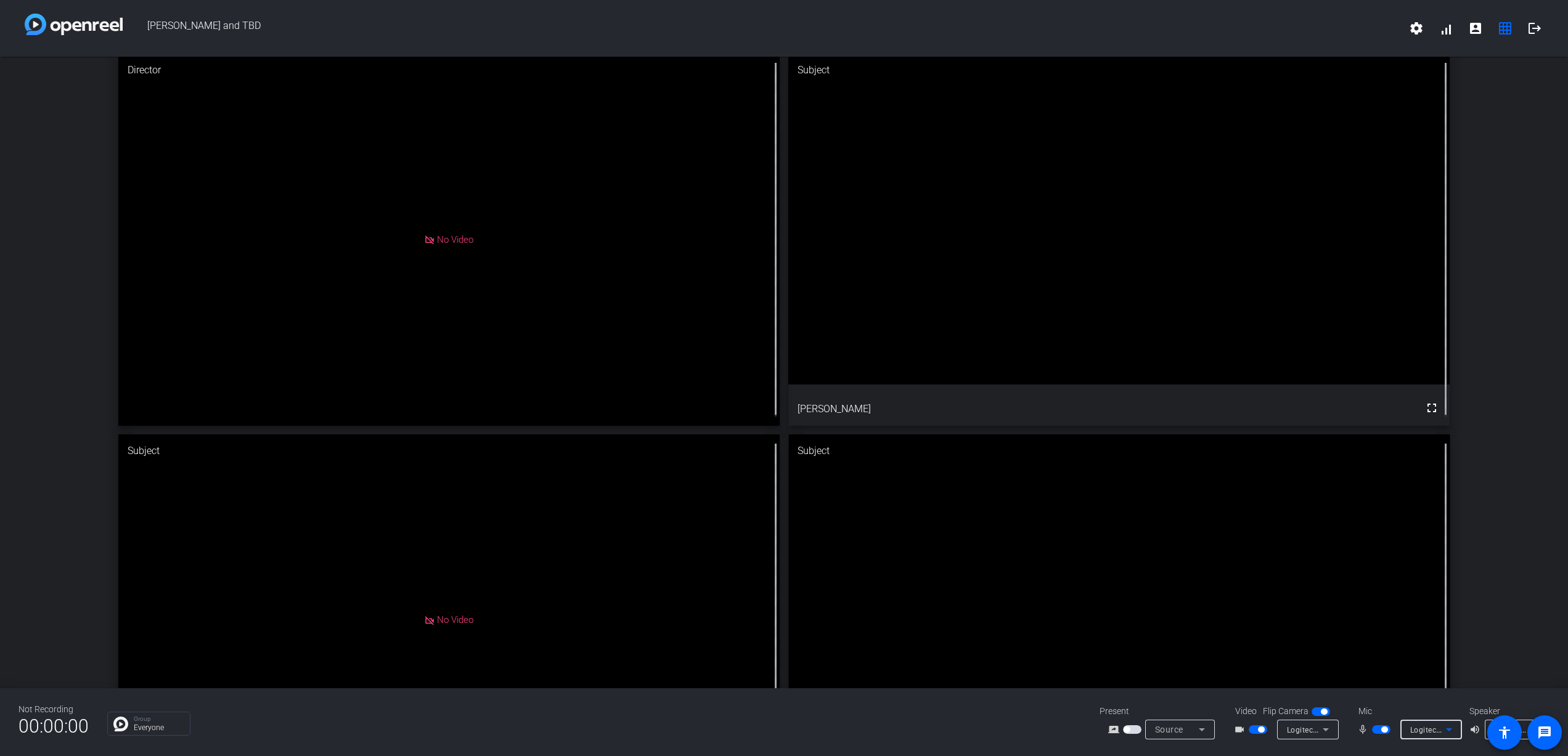
click at [1065, 568] on icon at bounding box center [1448, 729] width 15 height 15
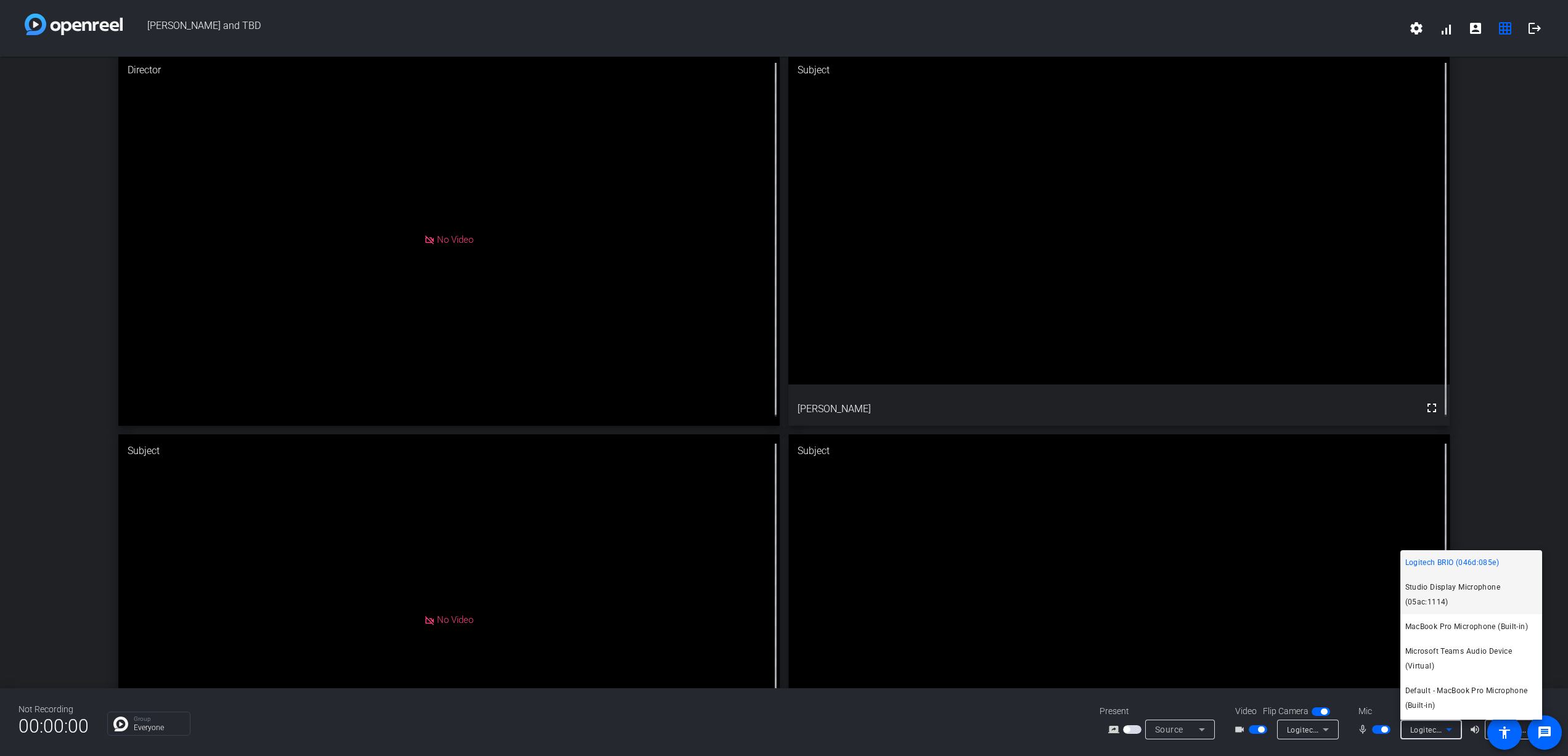
click at [1065, 568] on span "Studio Display Microphone (05ac:1114)" at bounding box center [1471, 595] width 132 height 29
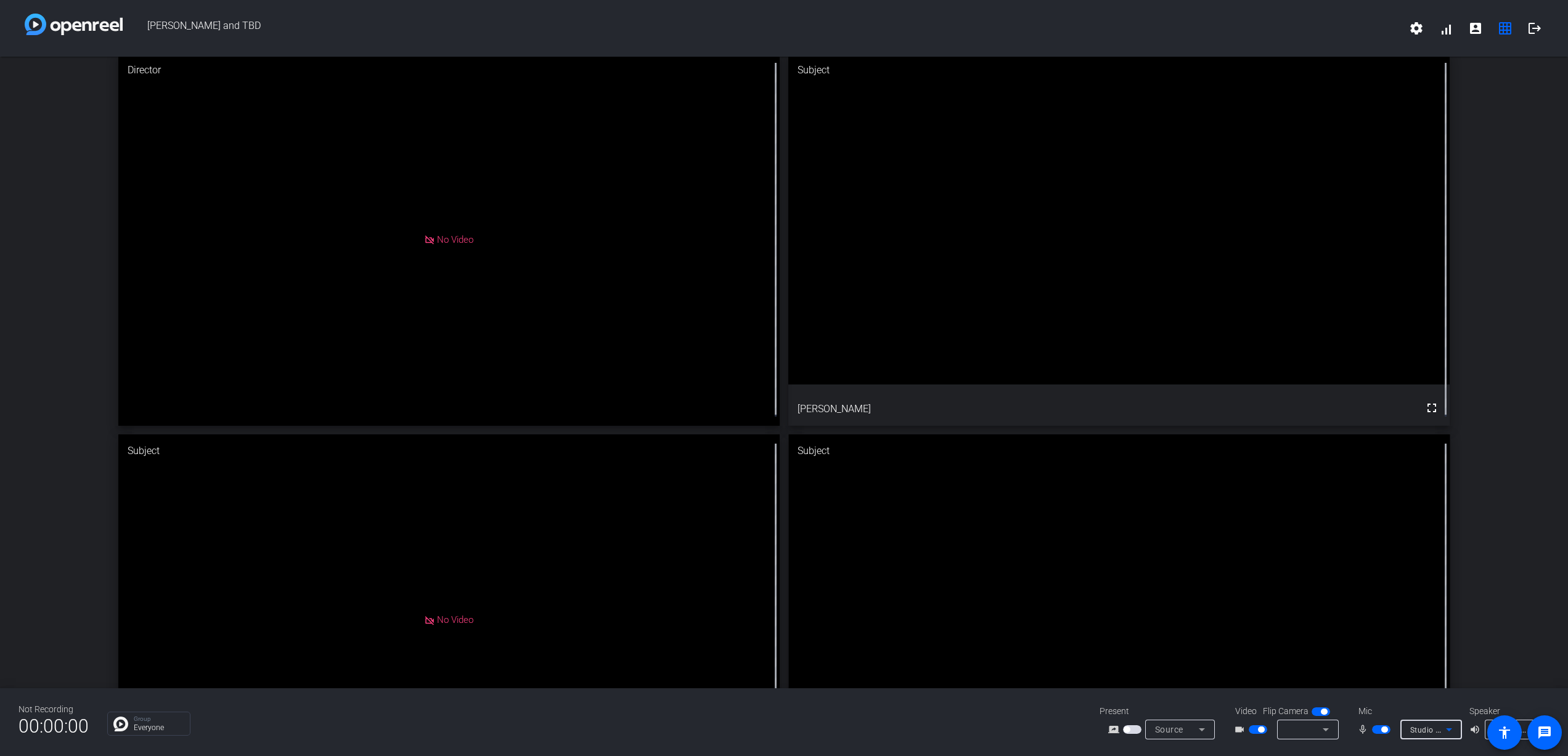
click at [1065, 568] on icon at bounding box center [1325, 730] width 6 height 3
click at [1065, 568] on span "Studio Display Camera (15bc:0000)" at bounding box center [1338, 700] width 113 height 29
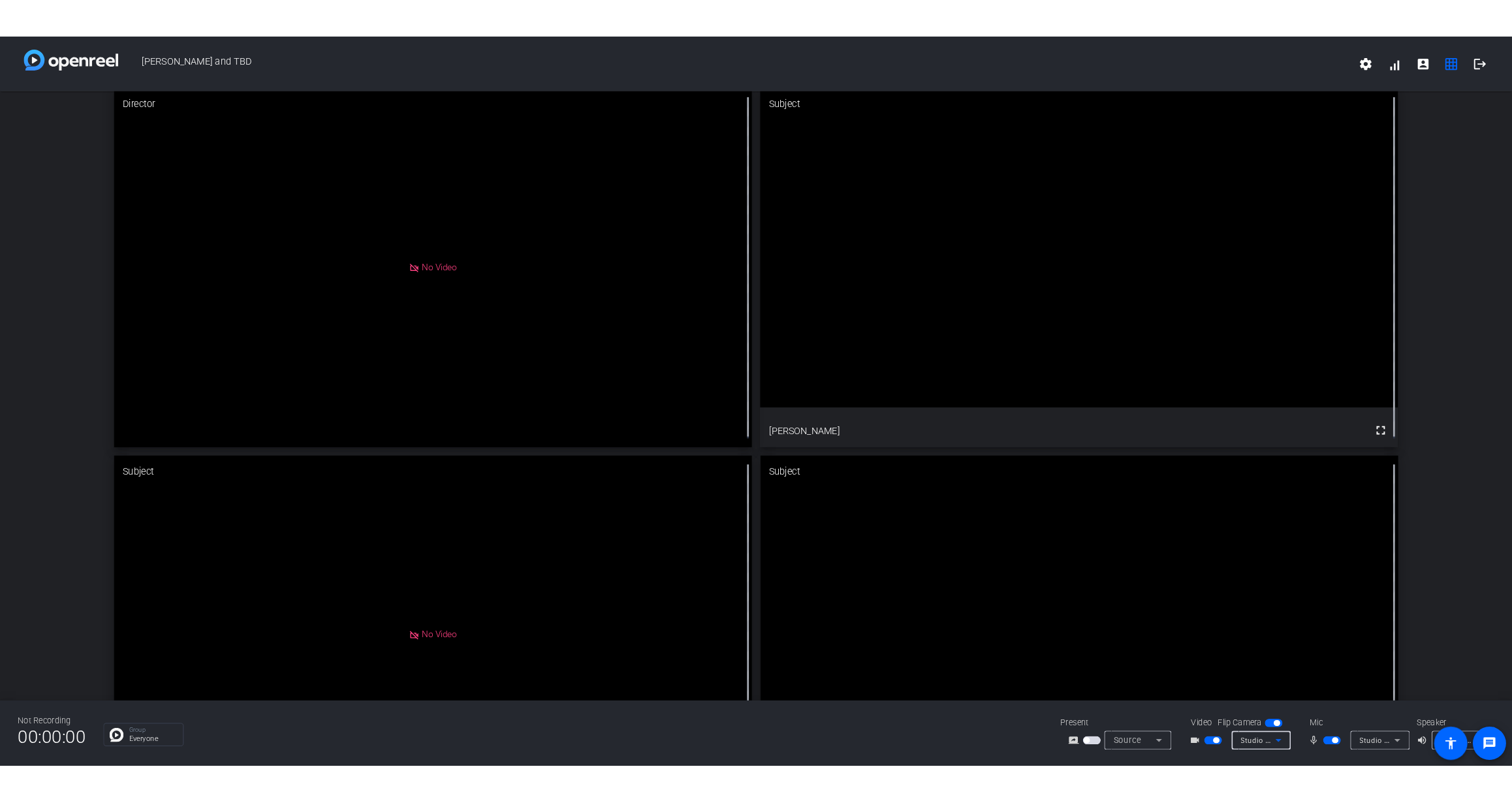
scroll to position [8, 0]
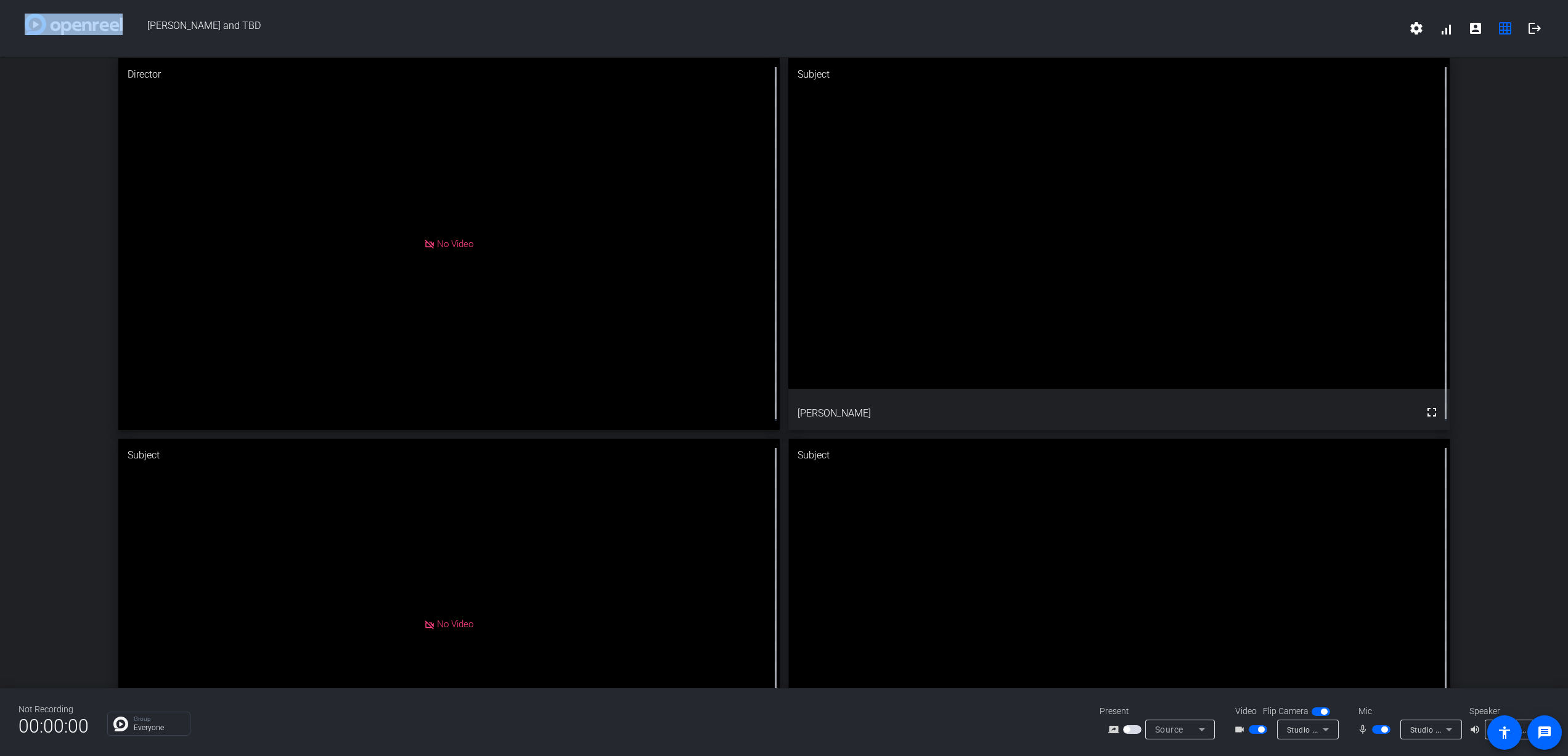
drag, startPoint x: 801, startPoint y: 12, endPoint x: 800, endPoint y: -15, distance: 27.0
click at [800, 0] on html "Accessibility Screen-Reader Guide, Feedback, and Issue Reporting | New window […" at bounding box center [784, 378] width 1568 height 756
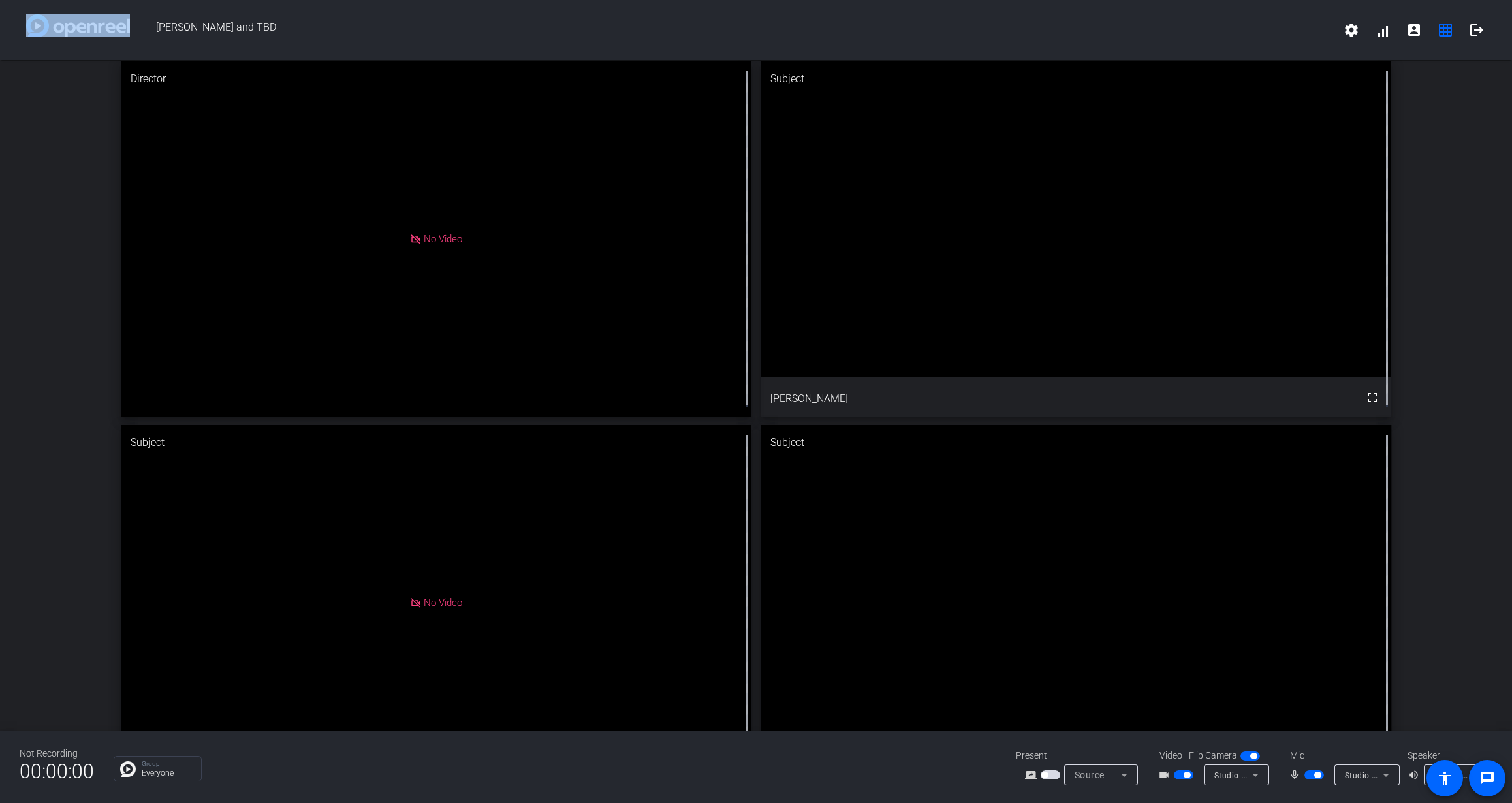
scroll to position [13, 0]
